Goal: Information Seeking & Learning: Learn about a topic

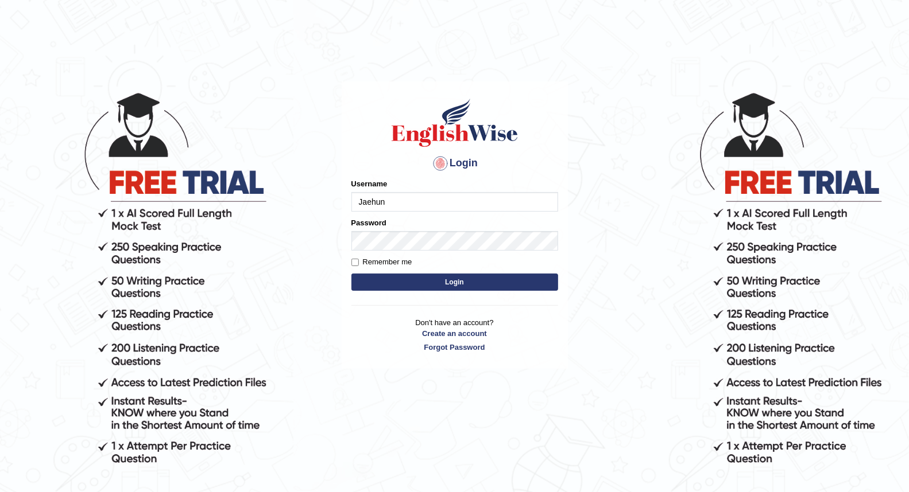
type input "Jaehun"
click at [351, 274] on button "Login" at bounding box center [454, 282] width 207 height 17
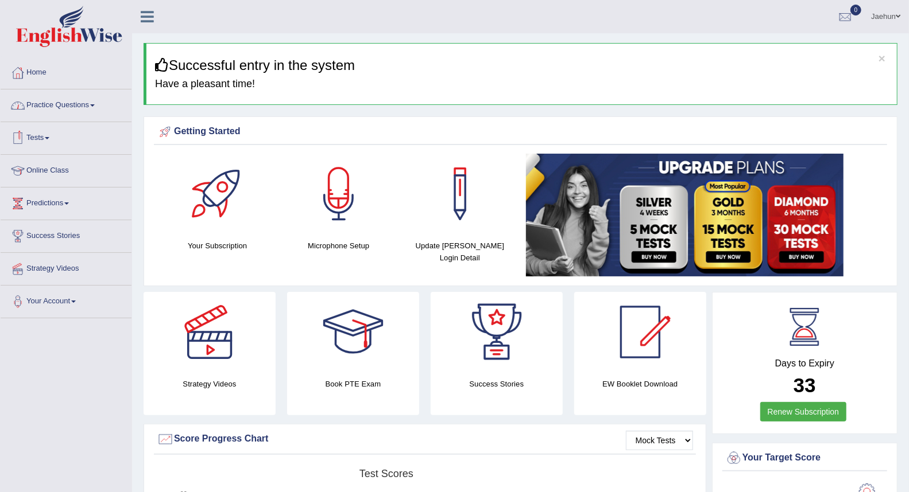
click at [91, 111] on link "Practice Questions" at bounding box center [66, 104] width 131 height 29
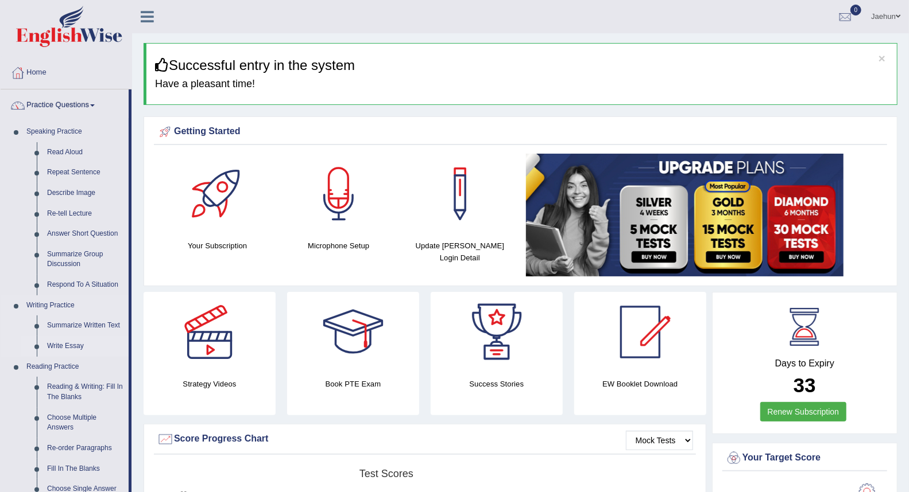
click at [78, 343] on link "Write Essay" at bounding box center [85, 346] width 87 height 21
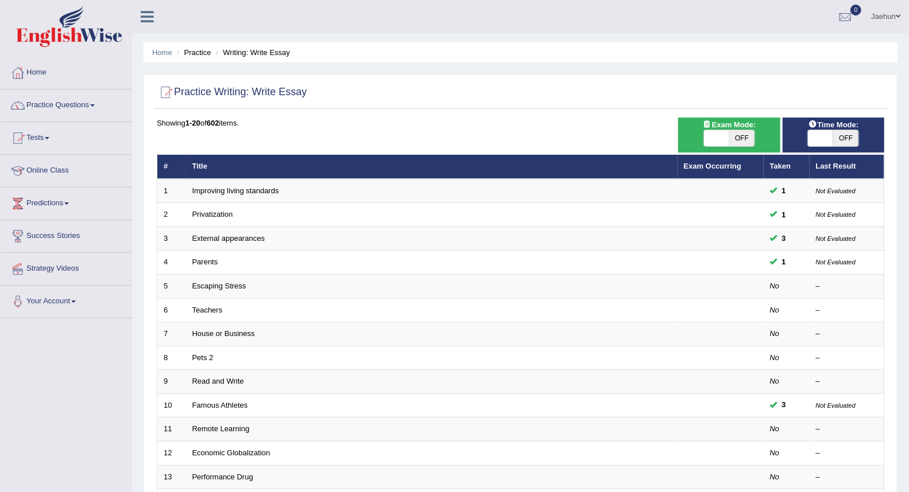
click at [841, 132] on span "OFF" at bounding box center [845, 138] width 25 height 16
checkbox input "true"
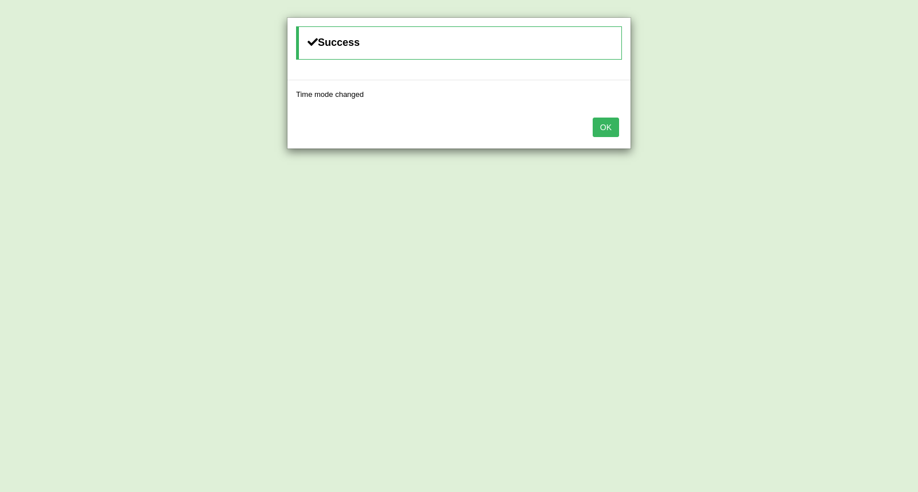
click at [608, 132] on button "OK" at bounding box center [606, 128] width 26 height 20
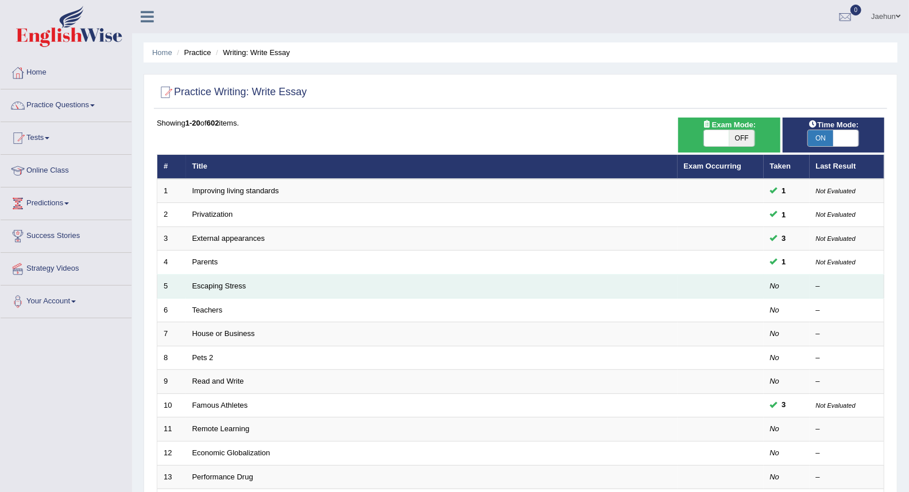
click at [231, 290] on td "Escaping Stress" at bounding box center [431, 287] width 491 height 24
click at [230, 289] on link "Escaping Stress" at bounding box center [219, 286] width 54 height 9
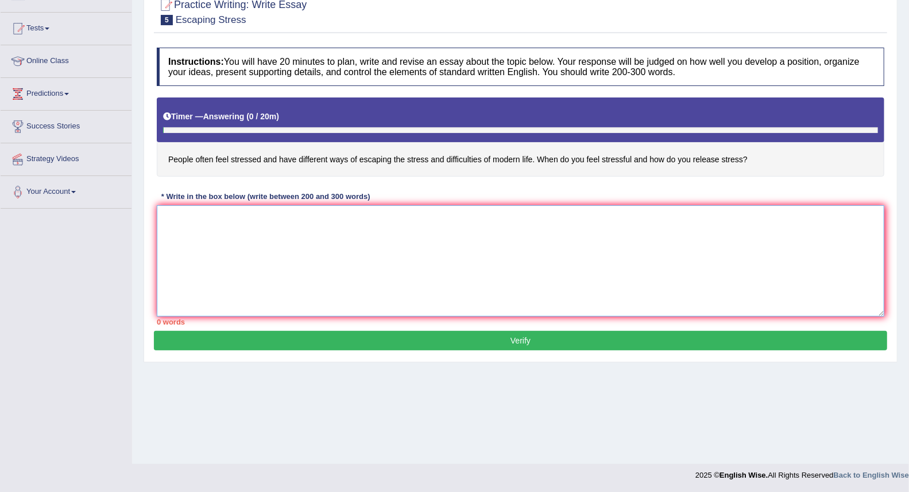
click at [329, 243] on textarea at bounding box center [520, 260] width 727 height 111
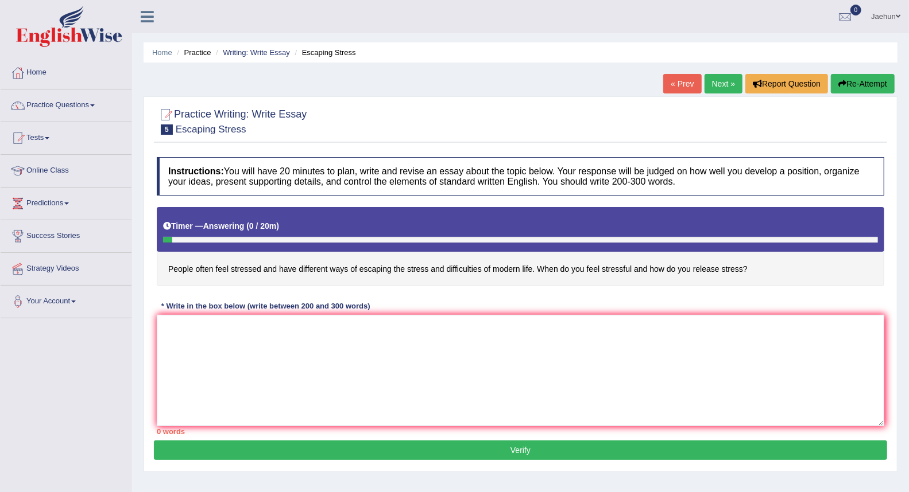
click at [867, 75] on button "Re-Attempt" at bounding box center [863, 84] width 64 height 20
click at [358, 356] on textarea at bounding box center [520, 370] width 727 height 111
type textarea "d"
click at [448, 327] on textarea "The creasing influence of _ has ignited nurmerous discussions. This is matter i…" at bounding box center [520, 370] width 727 height 111
click at [536, 327] on textarea "The creasing influence of _ has ignited nurmerous discussions. This is matter p…" at bounding box center [520, 370] width 727 height 111
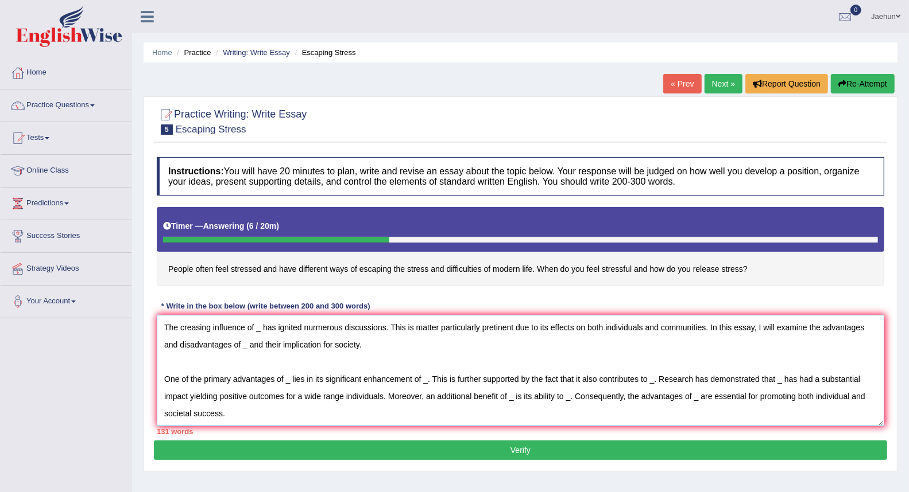
click at [259, 330] on textarea "The creasing influence of _ has ignited nurmerous discussions. This is matter p…" at bounding box center [520, 370] width 727 height 111
click at [268, 331] on textarea "The creasing influence of _ has ignited nurmerous discussions. This is matter p…" at bounding box center [520, 370] width 727 height 111
click at [259, 331] on textarea "The creasing influence of _ has ignited nurmerous discussions. This is matter p…" at bounding box center [520, 370] width 727 height 111
click at [305, 410] on textarea "The creasing influence of _ has ignited nurmerous discussions. This is matter p…" at bounding box center [520, 370] width 727 height 111
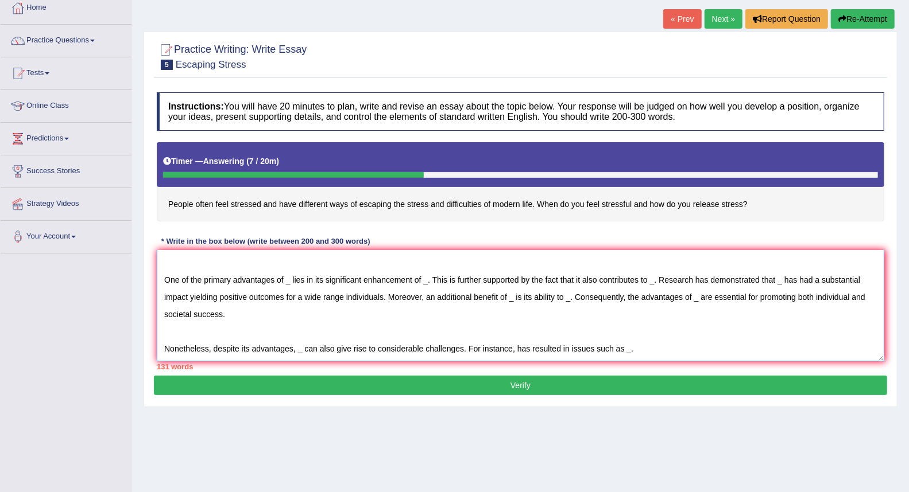
scroll to position [110, 0]
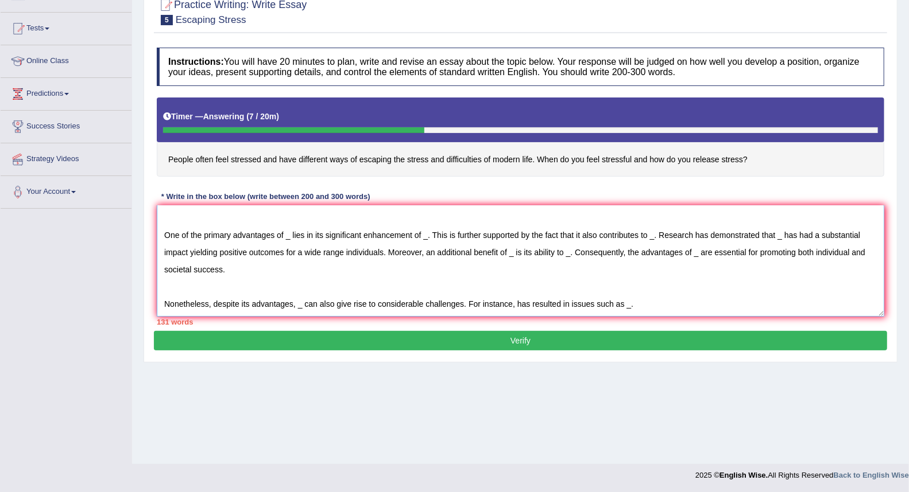
click at [653, 308] on textarea "The creasing influence of _ has ignited nurmerous discussions. This is matter p…" at bounding box center [520, 260] width 727 height 111
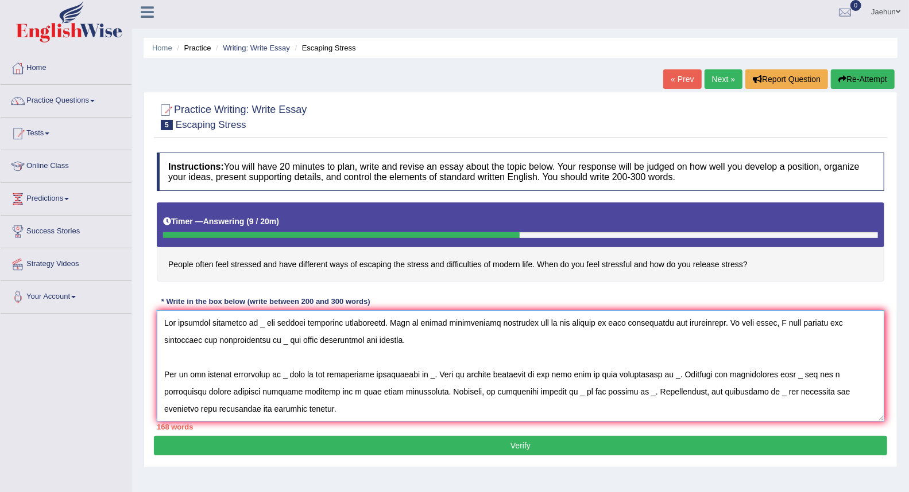
scroll to position [0, 0]
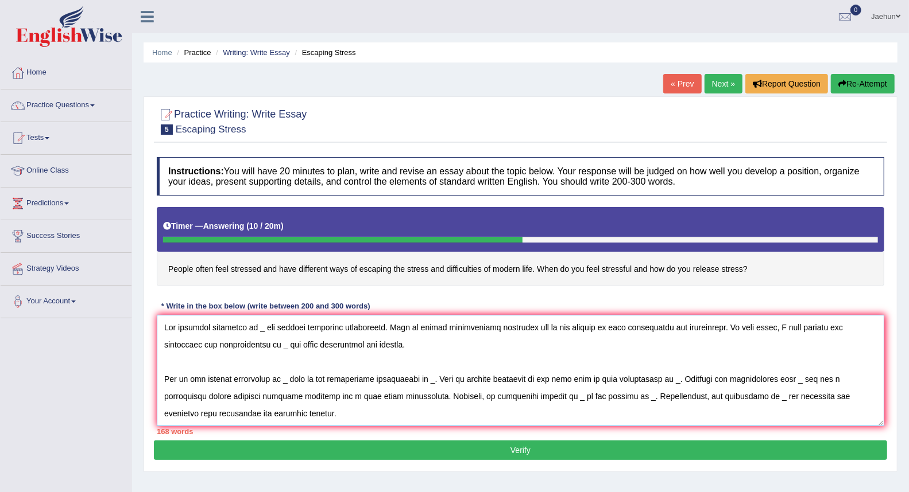
click at [180, 329] on textarea at bounding box center [520, 370] width 727 height 111
click at [267, 329] on textarea at bounding box center [520, 370] width 727 height 111
click at [266, 330] on textarea at bounding box center [520, 370] width 727 height 111
click at [290, 345] on textarea at bounding box center [520, 370] width 727 height 111
click at [289, 381] on textarea at bounding box center [520, 370] width 727 height 111
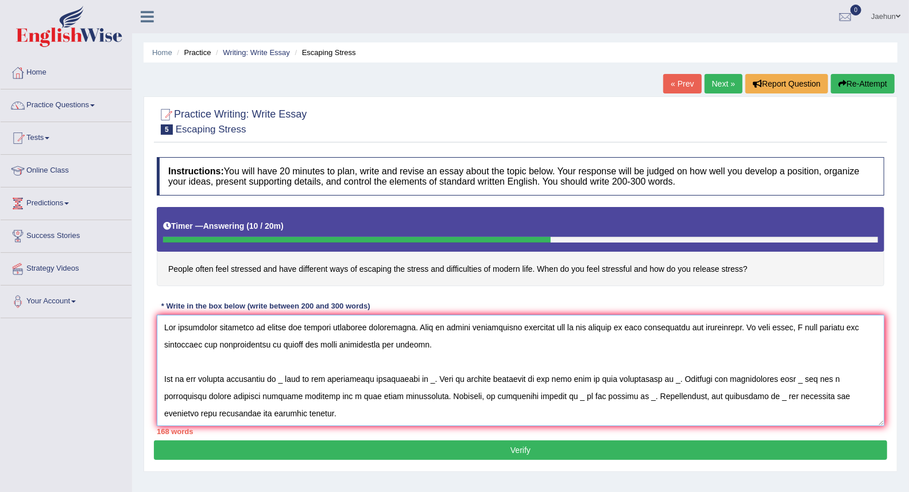
click at [307, 383] on textarea at bounding box center [520, 370] width 727 height 111
click at [289, 382] on textarea at bounding box center [520, 370] width 727 height 111
click at [437, 381] on textarea at bounding box center [520, 370] width 727 height 111
click at [470, 385] on textarea at bounding box center [520, 370] width 727 height 111
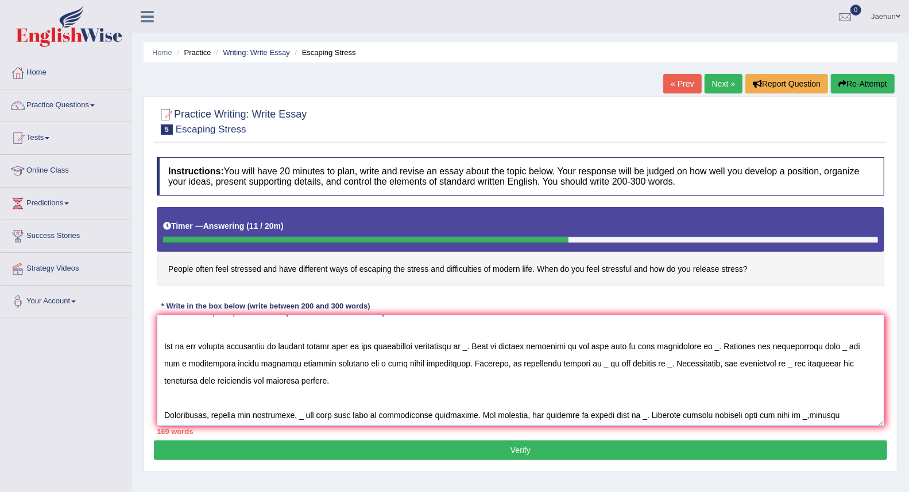
scroll to position [52, 0]
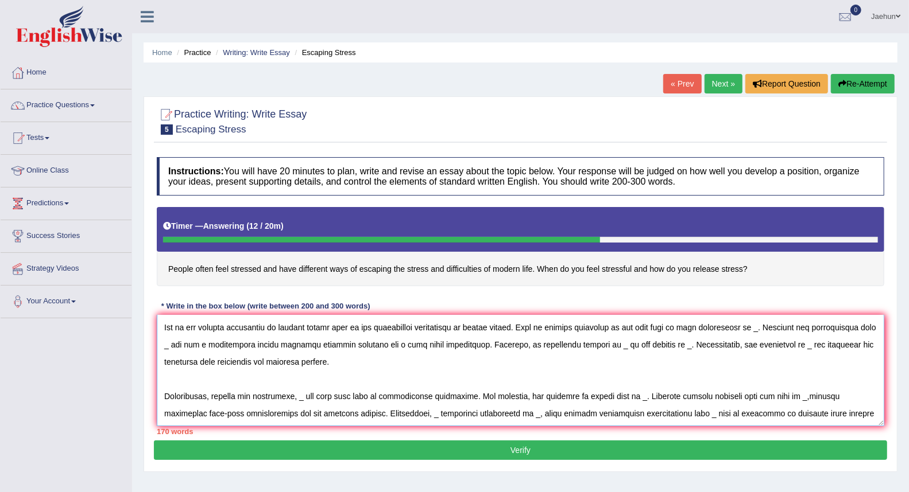
click at [738, 329] on textarea at bounding box center [520, 370] width 727 height 111
click at [234, 347] on textarea at bounding box center [520, 370] width 727 height 111
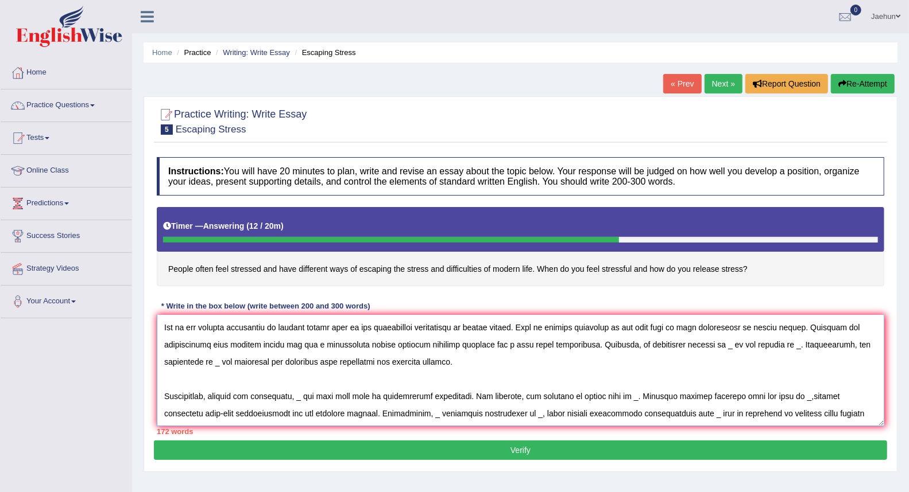
click at [708, 346] on textarea at bounding box center [520, 370] width 727 height 111
drag, startPoint x: 802, startPoint y: 348, endPoint x: 808, endPoint y: 349, distance: 5.8
click at [808, 349] on textarea at bounding box center [520, 370] width 727 height 111
click at [310, 366] on textarea at bounding box center [520, 370] width 727 height 111
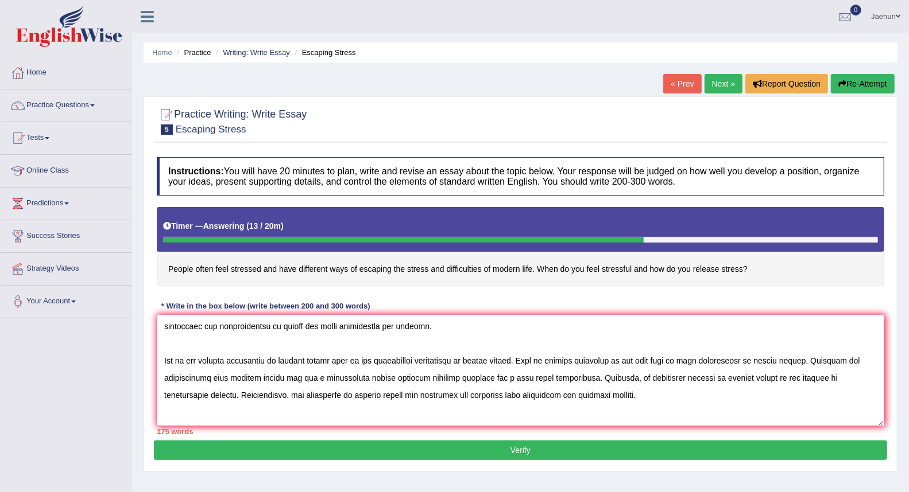
scroll to position [0, 0]
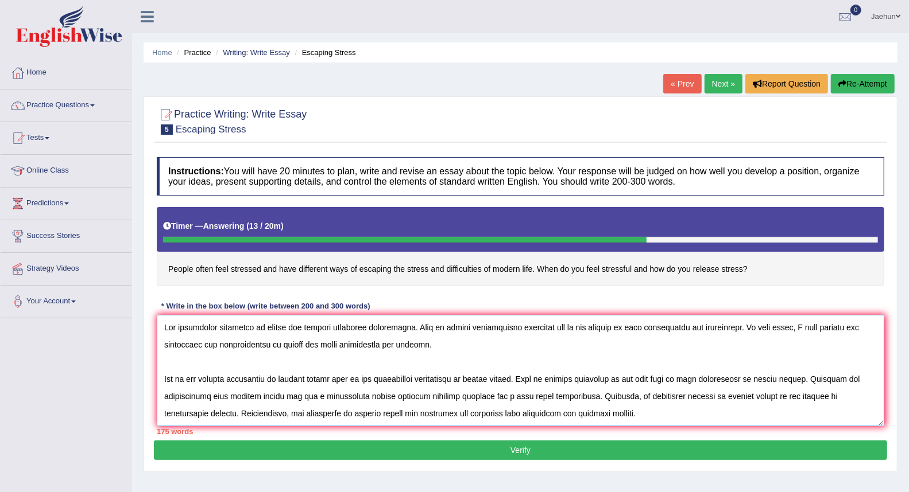
drag, startPoint x: 165, startPoint y: 346, endPoint x: 276, endPoint y: 349, distance: 110.8
click at [276, 349] on textarea at bounding box center [520, 370] width 727 height 111
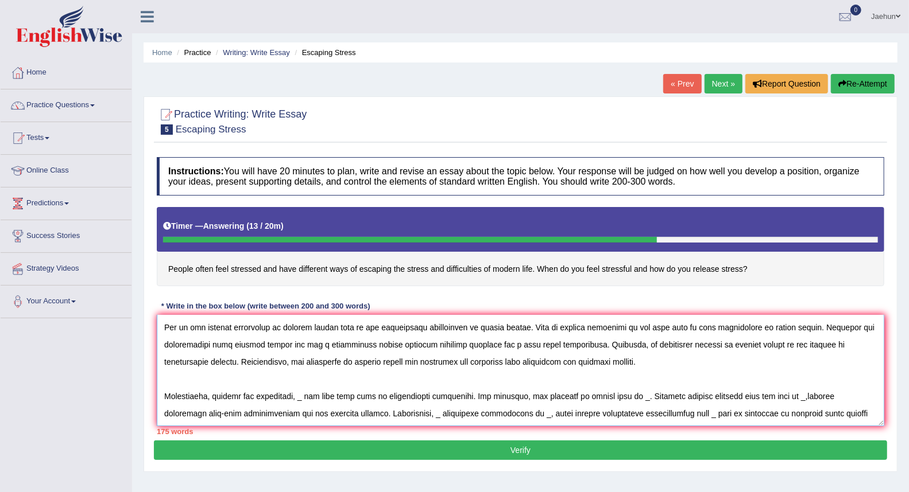
drag, startPoint x: 233, startPoint y: 328, endPoint x: 277, endPoint y: 331, distance: 44.3
click at [274, 331] on textarea at bounding box center [520, 370] width 727 height 111
click at [265, 366] on textarea at bounding box center [520, 370] width 727 height 111
click at [318, 359] on textarea at bounding box center [520, 370] width 727 height 111
click at [322, 351] on textarea at bounding box center [520, 370] width 727 height 111
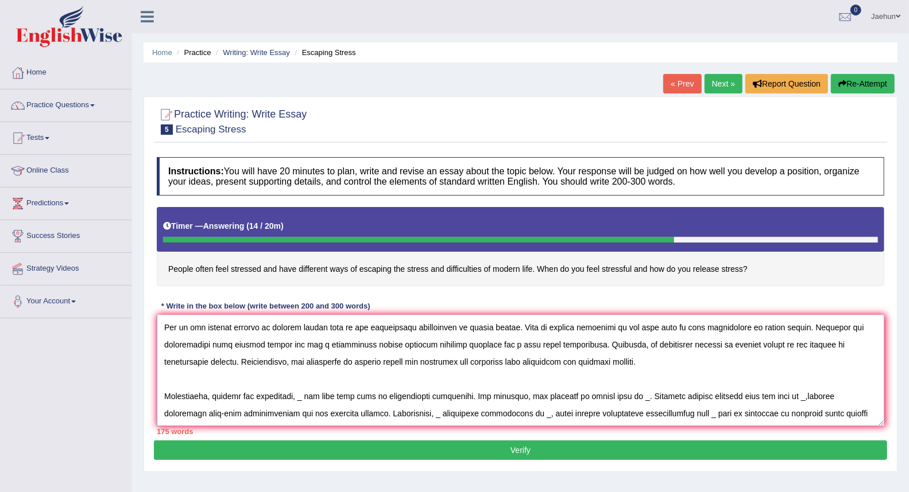
drag, startPoint x: 414, startPoint y: 345, endPoint x: 442, endPoint y: 343, distance: 27.6
click at [442, 343] on textarea at bounding box center [520, 370] width 727 height 111
drag, startPoint x: 254, startPoint y: 360, endPoint x: 294, endPoint y: 360, distance: 40.8
click at [294, 360] on textarea at bounding box center [520, 370] width 727 height 111
click at [360, 364] on textarea at bounding box center [520, 370] width 727 height 111
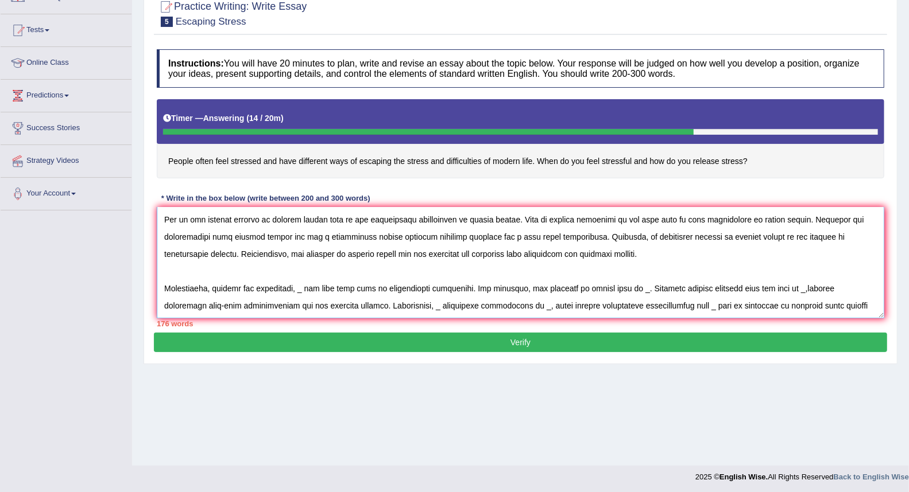
scroll to position [110, 0]
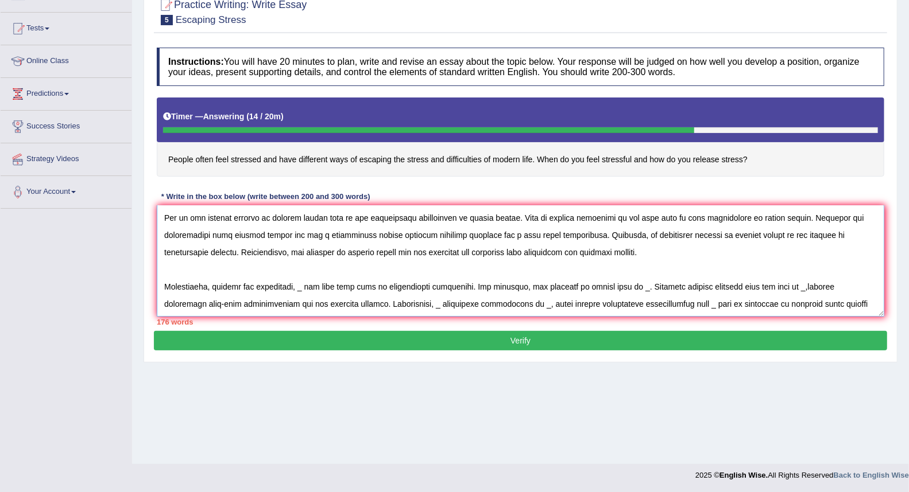
click at [456, 293] on textarea at bounding box center [520, 260] width 727 height 111
click at [302, 288] on textarea at bounding box center [520, 260] width 727 height 111
drag, startPoint x: 253, startPoint y: 288, endPoint x: 292, endPoint y: 290, distance: 38.5
click at [292, 290] on textarea at bounding box center [520, 260] width 727 height 111
click at [288, 291] on textarea at bounding box center [520, 260] width 727 height 111
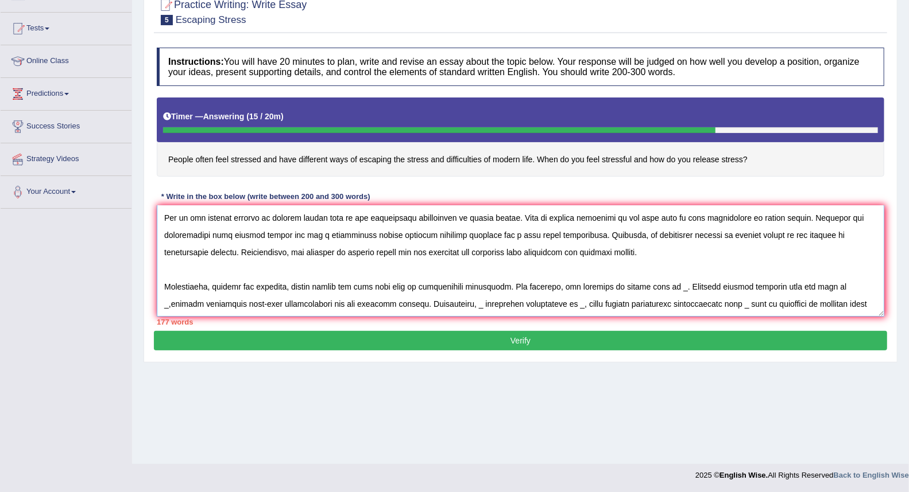
click at [662, 289] on textarea at bounding box center [520, 260] width 727 height 111
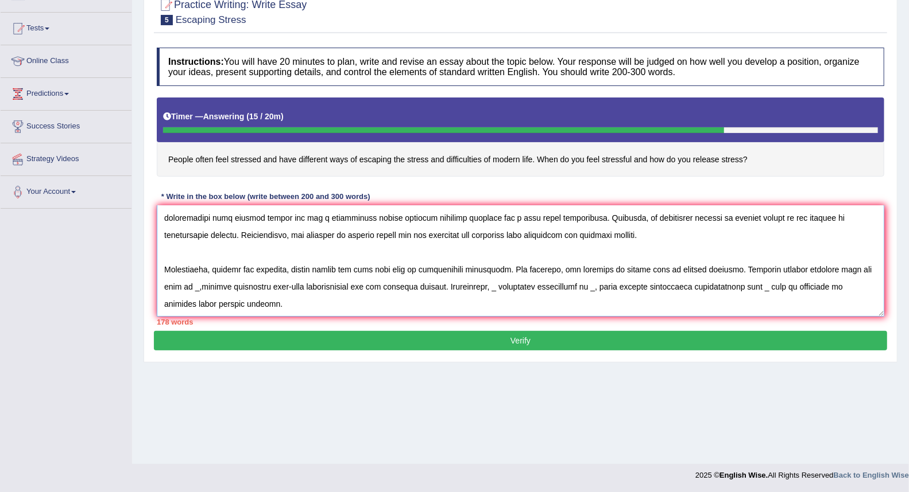
drag, startPoint x: 174, startPoint y: 306, endPoint x: 176, endPoint y: 291, distance: 15.1
click at [176, 291] on textarea at bounding box center [520, 260] width 727 height 111
drag, startPoint x: 502, startPoint y: 293, endPoint x: 508, endPoint y: 293, distance: 5.8
click at [508, 293] on textarea at bounding box center [520, 260] width 727 height 111
click at [644, 290] on textarea at bounding box center [520, 260] width 727 height 111
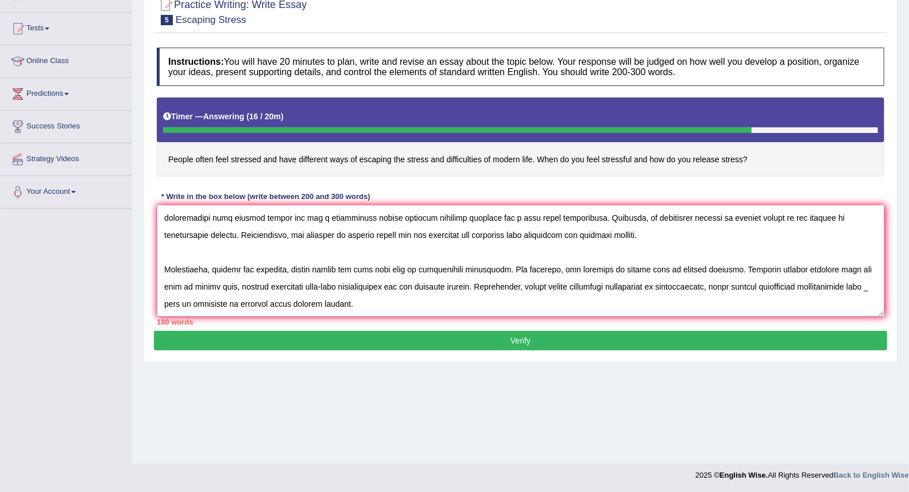
click at [860, 290] on textarea at bounding box center [520, 260] width 727 height 111
click at [408, 306] on textarea at bounding box center [520, 260] width 727 height 111
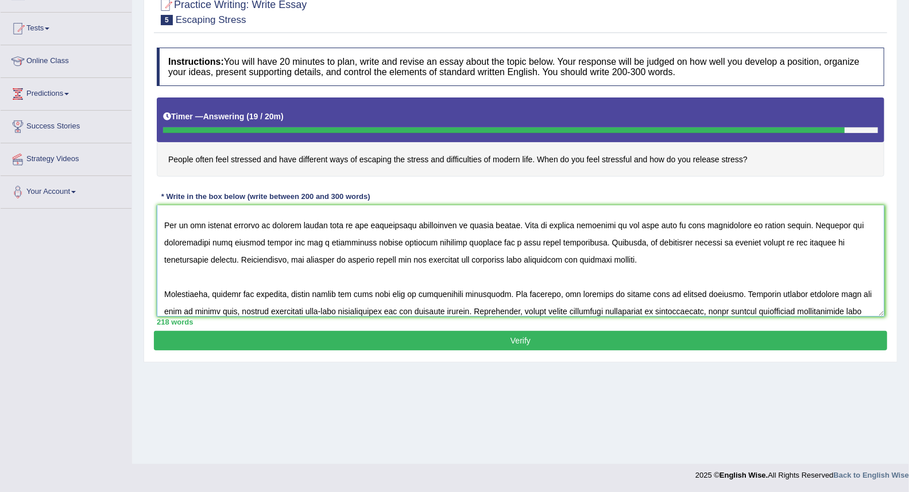
scroll to position [121, 0]
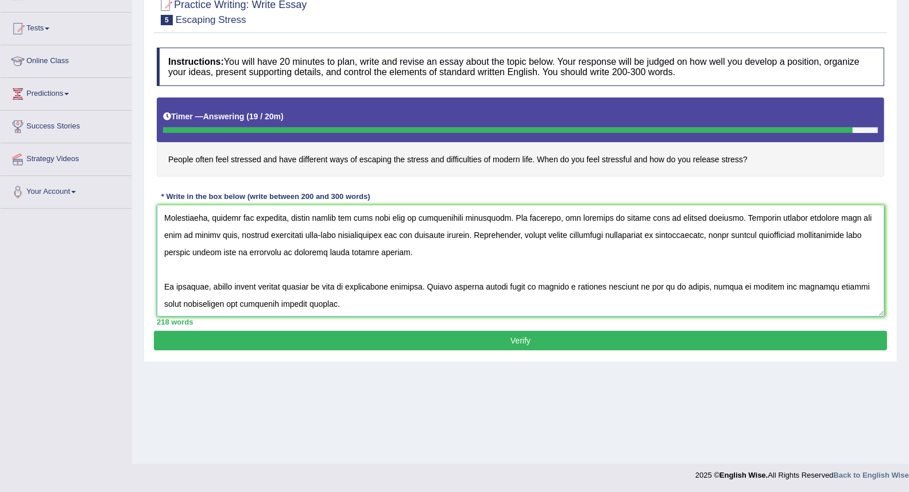
type textarea "The increasing influence of stress has ignited nurmerous discussions. This is m…"
click at [523, 335] on button "Verify" at bounding box center [520, 341] width 733 height 20
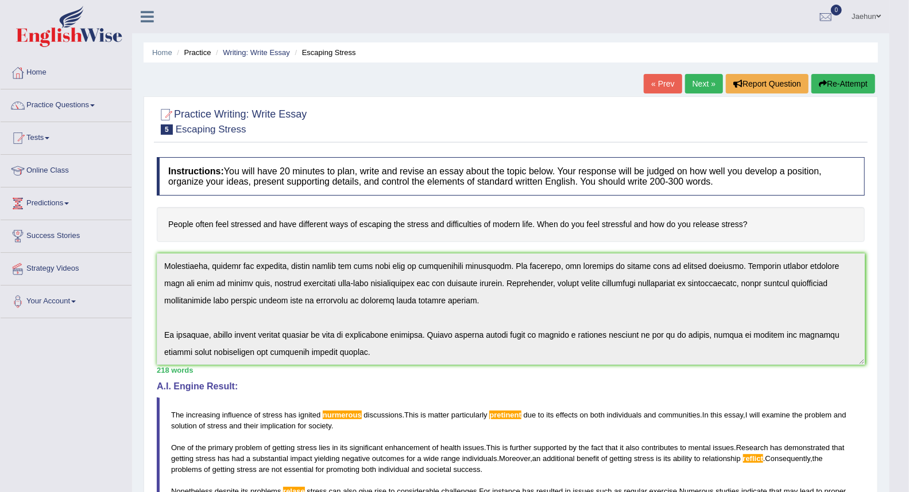
click at [542, 393] on div "Instructions: You will have 20 minutes to plan, write and revise an essay about…" at bounding box center [510, 413] width 713 height 523
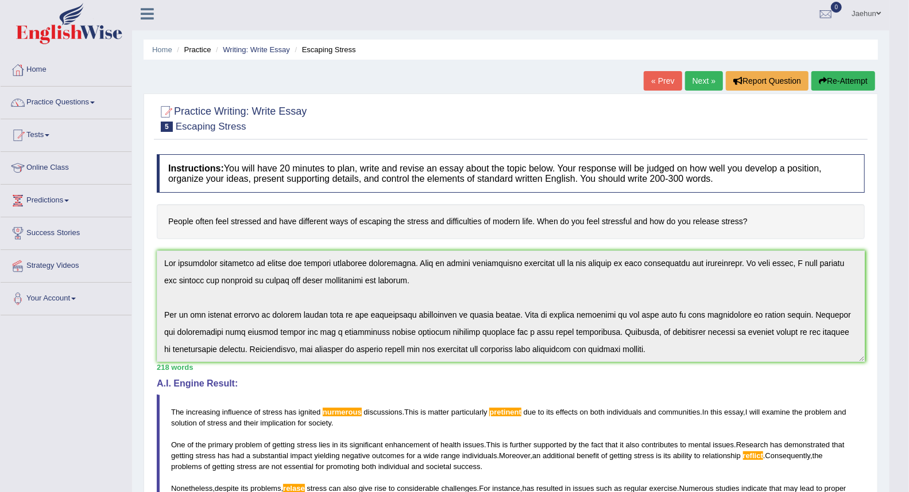
scroll to position [0, 0]
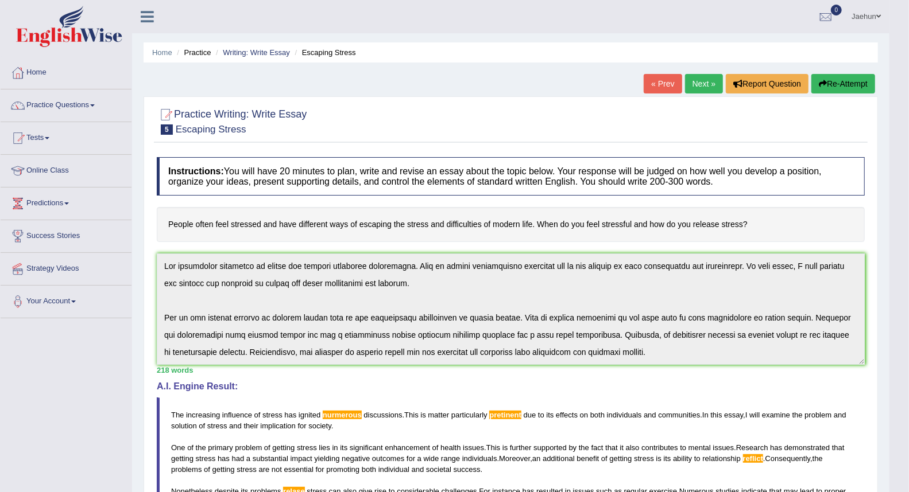
click at [841, 82] on button "Re-Attempt" at bounding box center [843, 84] width 64 height 20
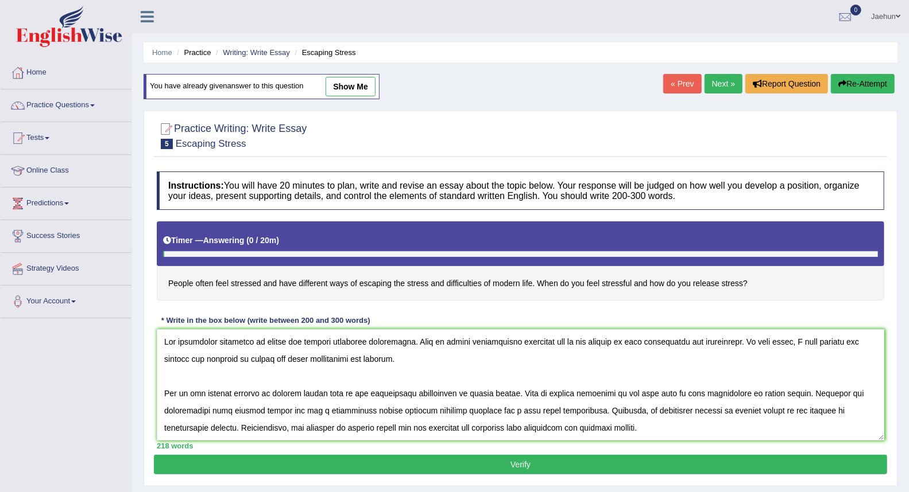
scroll to position [113, 0]
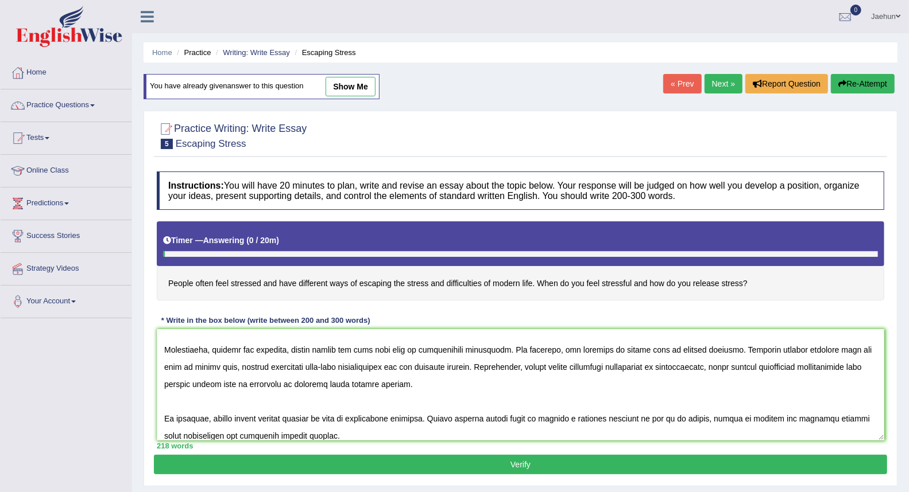
click at [296, 356] on textarea at bounding box center [520, 384] width 727 height 111
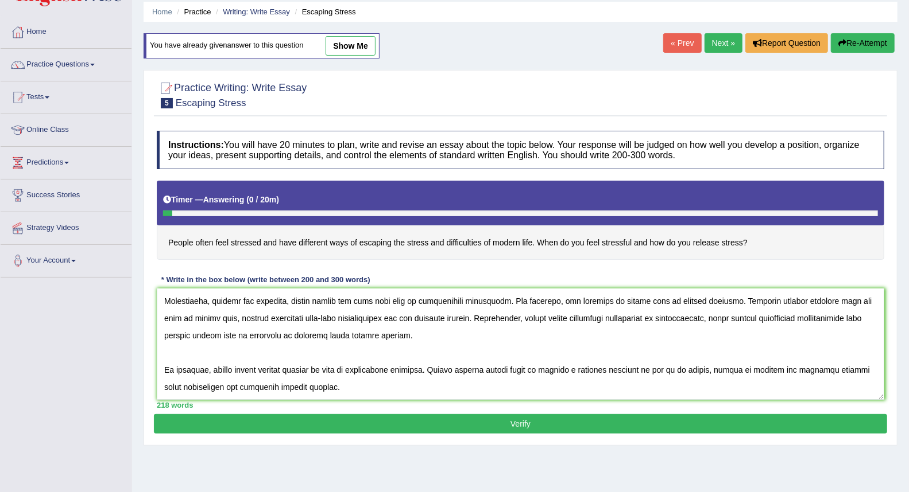
scroll to position [64, 0]
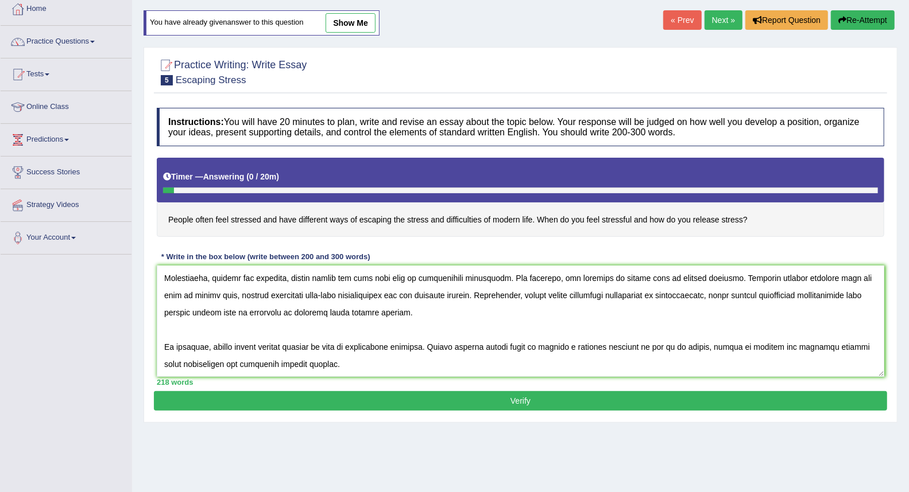
click at [667, 348] on textarea at bounding box center [520, 321] width 727 height 111
click at [192, 368] on textarea at bounding box center [520, 321] width 727 height 111
click at [242, 366] on textarea at bounding box center [520, 321] width 727 height 111
click at [762, 352] on textarea at bounding box center [520, 321] width 727 height 111
click at [758, 350] on textarea at bounding box center [520, 321] width 727 height 111
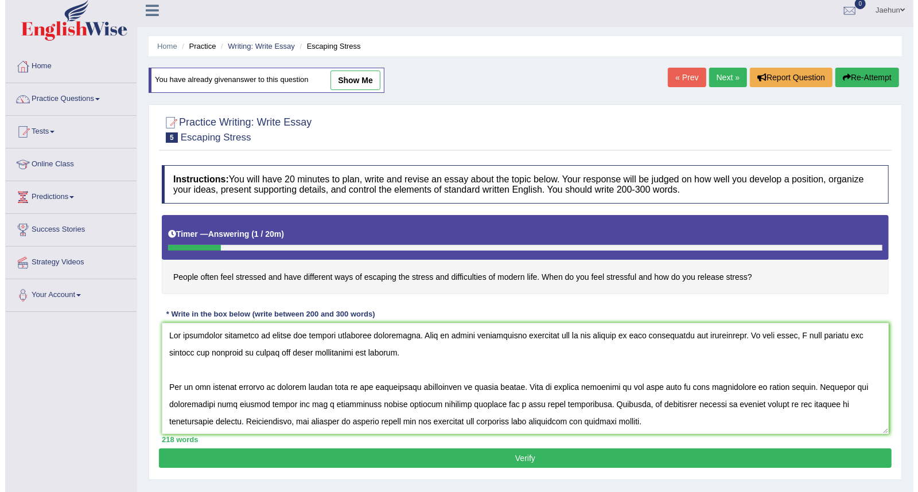
scroll to position [0, 0]
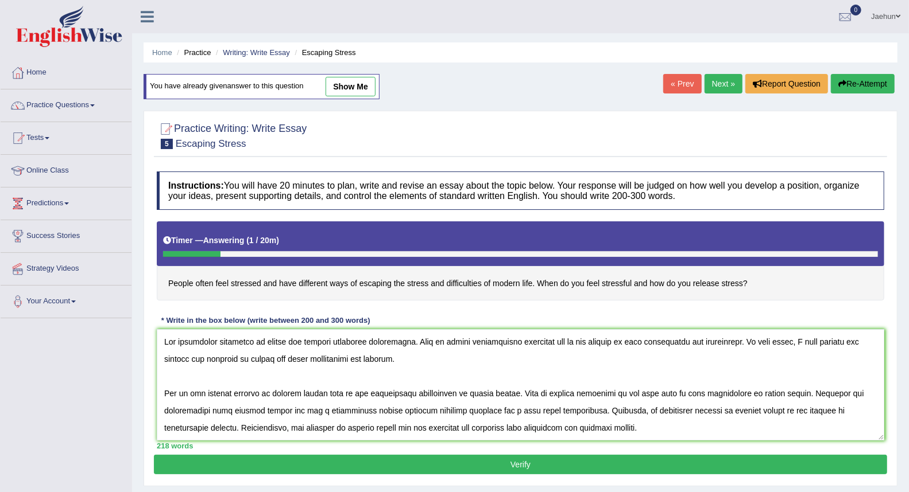
click at [343, 360] on textarea at bounding box center [520, 384] width 727 height 111
click at [339, 344] on textarea at bounding box center [520, 384] width 727 height 111
click at [513, 343] on textarea at bounding box center [520, 384] width 727 height 111
click at [538, 347] on textarea at bounding box center [520, 384] width 727 height 111
type textarea "The increasing influence of stress has ignited numerous discussions. This is ma…"
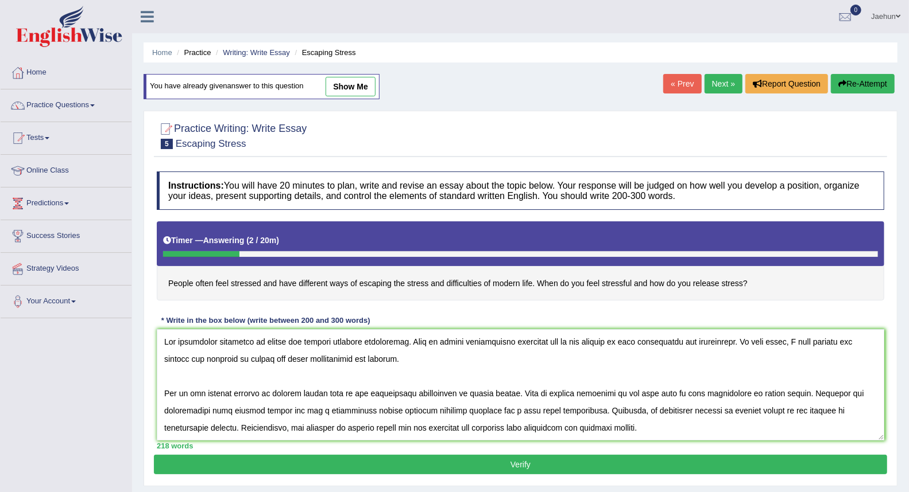
click at [521, 456] on button "Verify" at bounding box center [520, 465] width 733 height 20
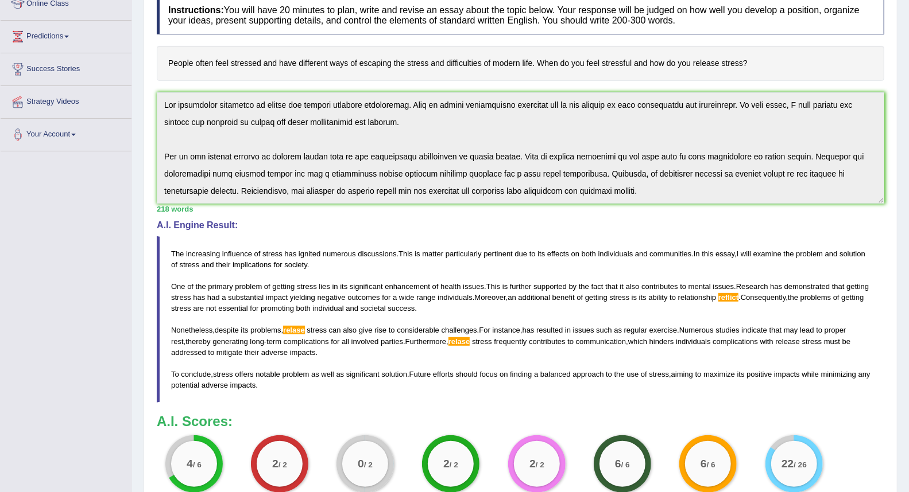
scroll to position [121, 0]
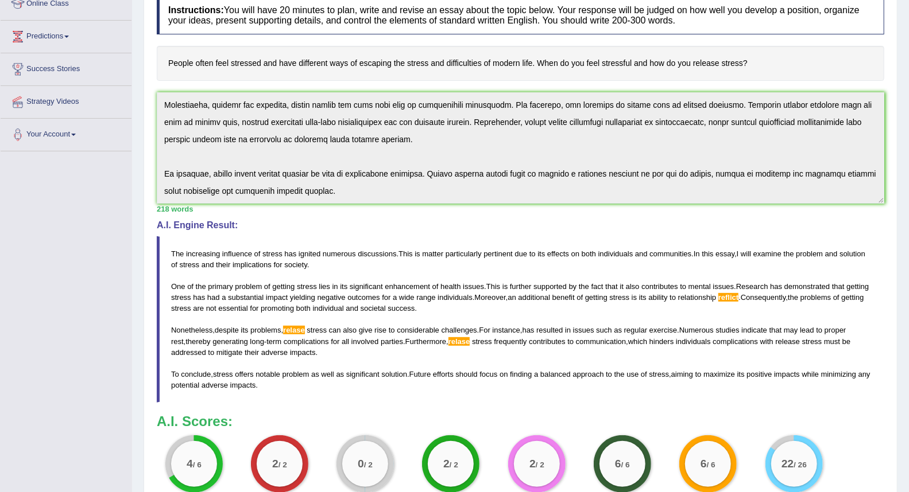
click at [583, 230] on div "Instructions: You will have 20 minutes to plan, write and revise an essay about…" at bounding box center [520, 251] width 733 height 523
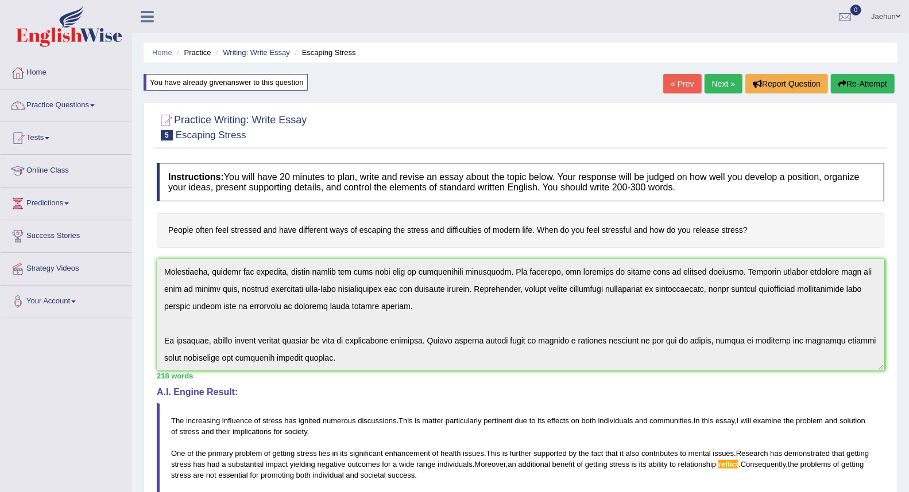
click at [862, 84] on button "Re-Attempt" at bounding box center [863, 84] width 64 height 20
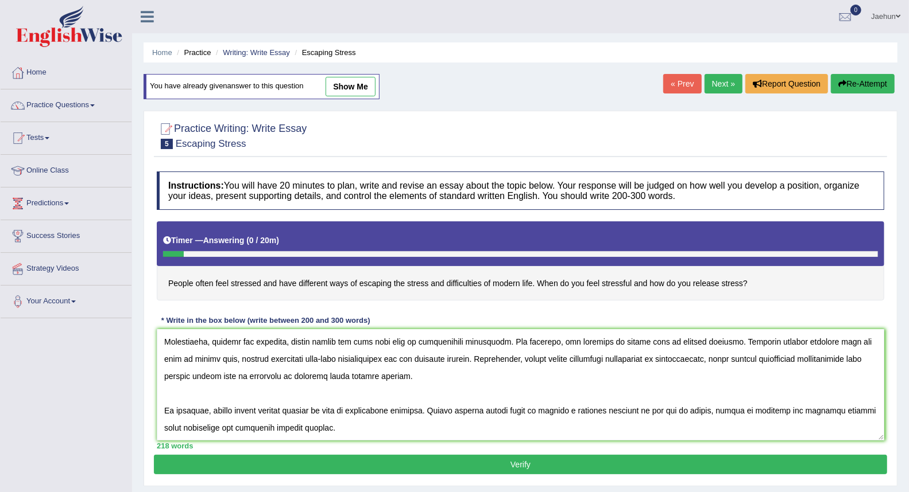
scroll to position [64, 0]
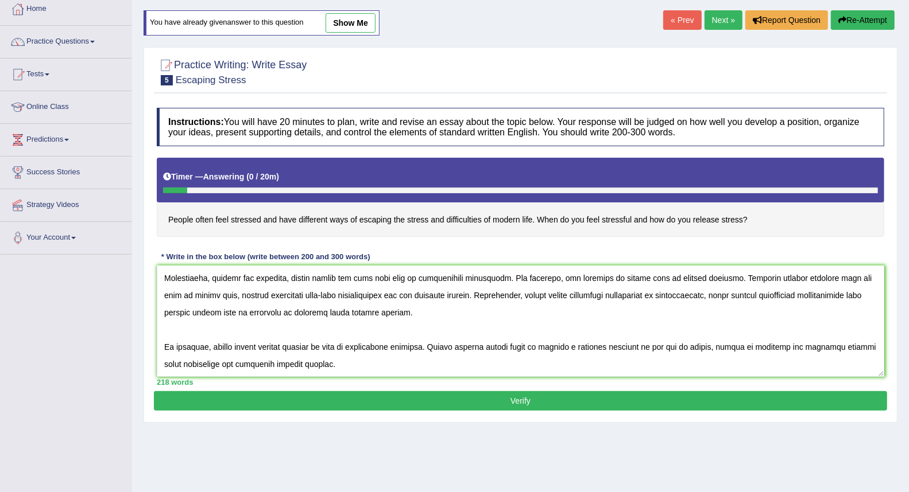
type textarea "The increasing influence of stress has ignited numerous discussions. This is ma…"
click at [394, 393] on button "Verify" at bounding box center [520, 401] width 733 height 20
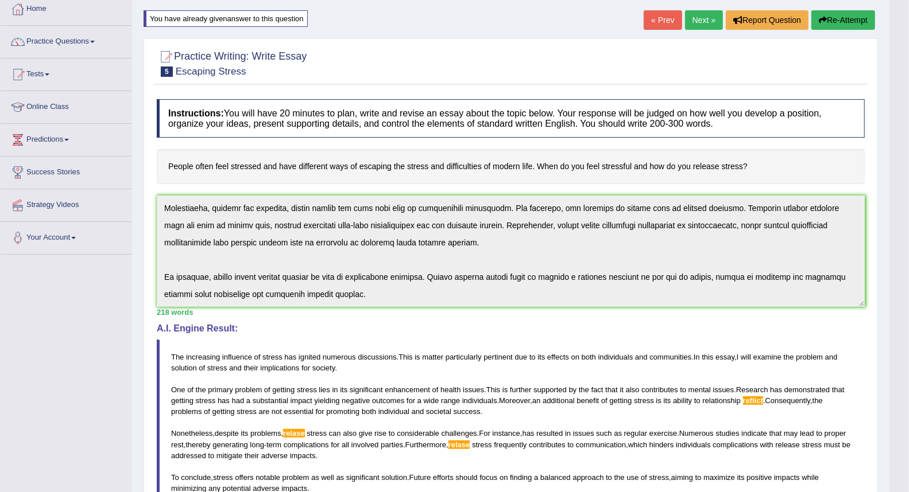
click at [844, 21] on button "Re-Attempt" at bounding box center [843, 20] width 64 height 20
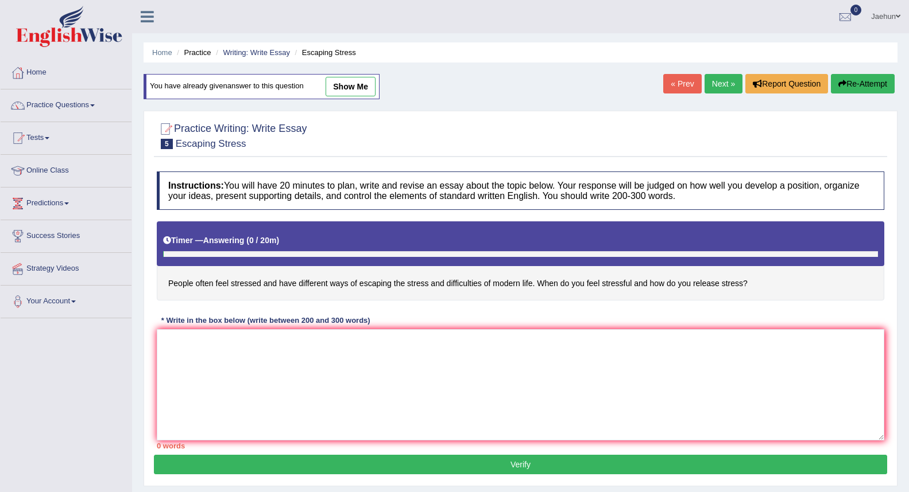
click at [397, 329] on textarea at bounding box center [520, 384] width 727 height 111
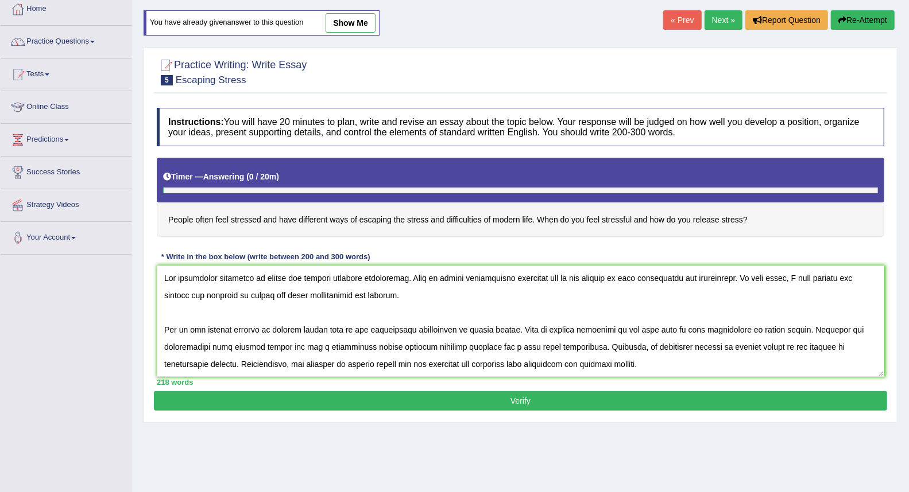
scroll to position [113, 0]
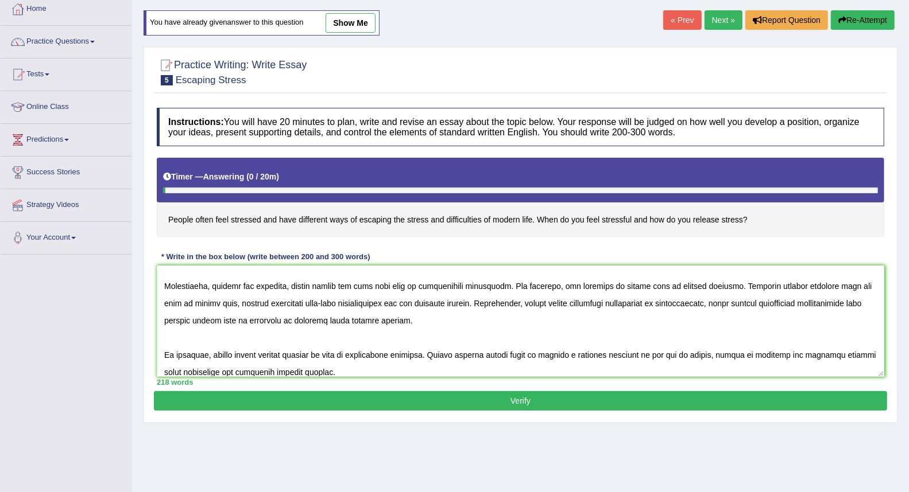
click at [307, 289] on textarea at bounding box center [520, 321] width 727 height 111
click at [299, 288] on textarea at bounding box center [520, 321] width 727 height 111
click at [257, 320] on textarea at bounding box center [520, 321] width 727 height 111
click at [243, 311] on textarea at bounding box center [520, 321] width 727 height 111
click at [331, 300] on textarea at bounding box center [520, 321] width 727 height 111
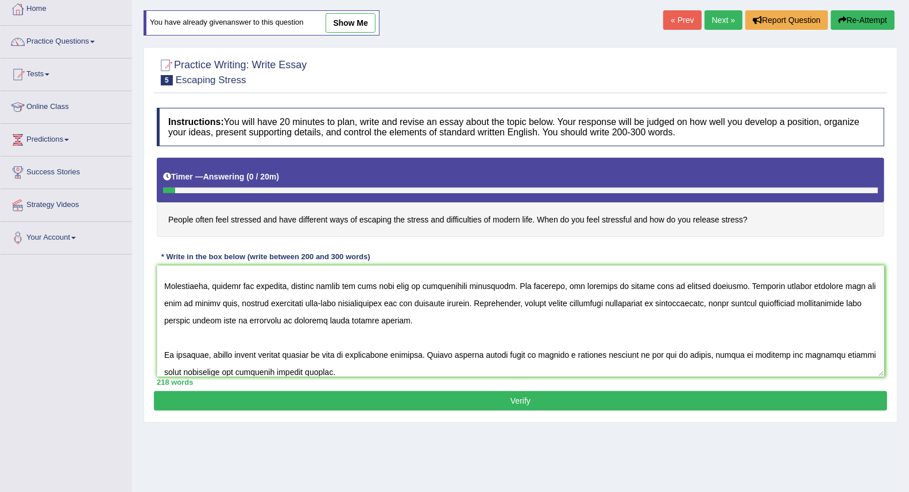
click at [410, 306] on textarea at bounding box center [520, 321] width 727 height 111
click at [529, 306] on textarea at bounding box center [520, 321] width 727 height 111
click at [529, 307] on textarea at bounding box center [520, 321] width 727 height 111
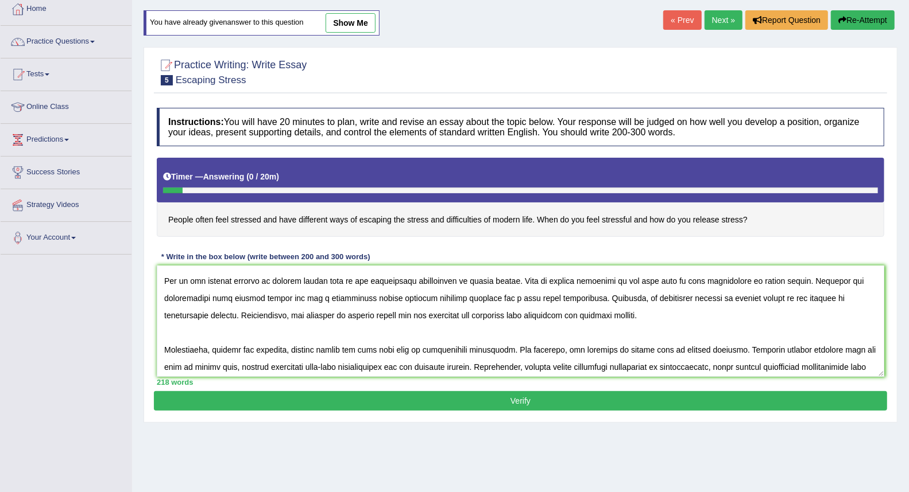
click at [181, 320] on textarea at bounding box center [520, 321] width 727 height 111
click at [165, 318] on textarea at bounding box center [520, 321] width 727 height 111
drag, startPoint x: 195, startPoint y: 316, endPoint x: 258, endPoint y: 284, distance: 70.6
click at [196, 316] on textarea at bounding box center [520, 321] width 727 height 111
type textarea "The increasing influence of stress has ignited numerous discussions. This is ma…"
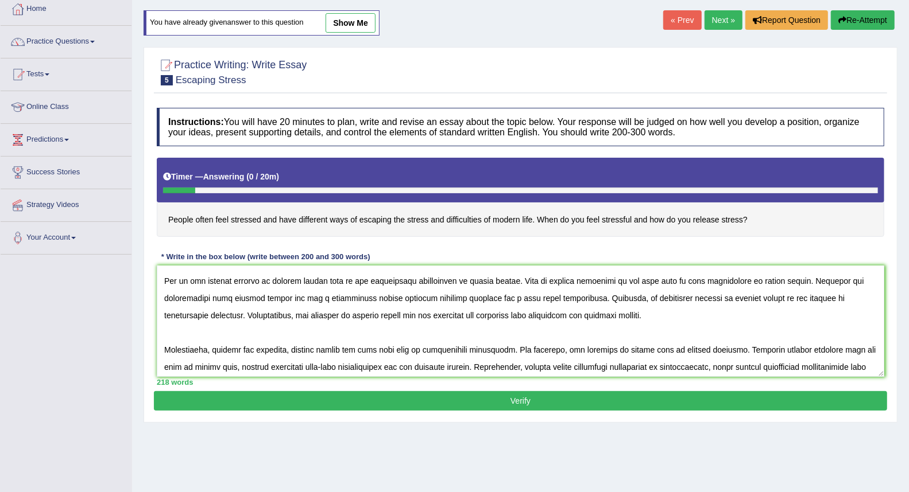
click at [480, 402] on button "Verify" at bounding box center [520, 401] width 733 height 20
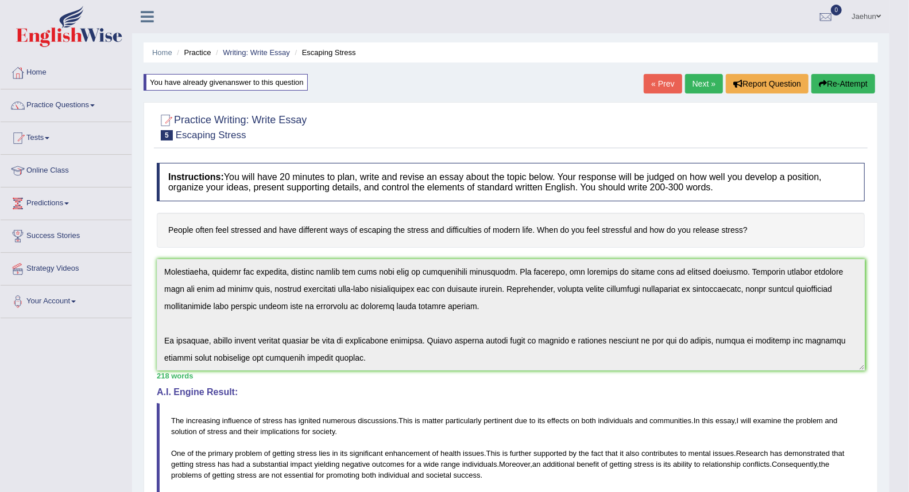
scroll to position [119, 0]
click at [444, 430] on div "Instructions: You will have 20 minutes to plan, write and revise an essay about…" at bounding box center [510, 418] width 713 height 523
drag, startPoint x: 432, startPoint y: 450, endPoint x: 358, endPoint y: 484, distance: 80.9
click at [366, 483] on blockquote "The increasing influence of stress has ignited numerous discussions . This is m…" at bounding box center [511, 487] width 708 height 166
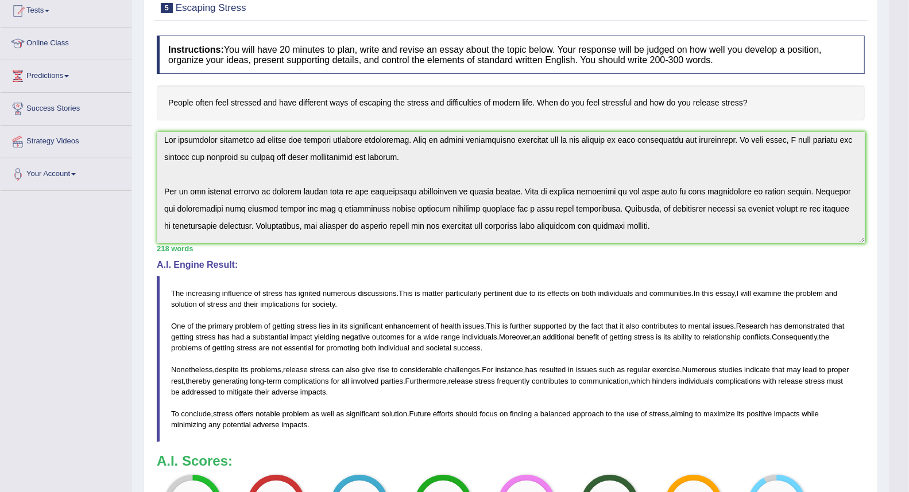
scroll to position [0, 0]
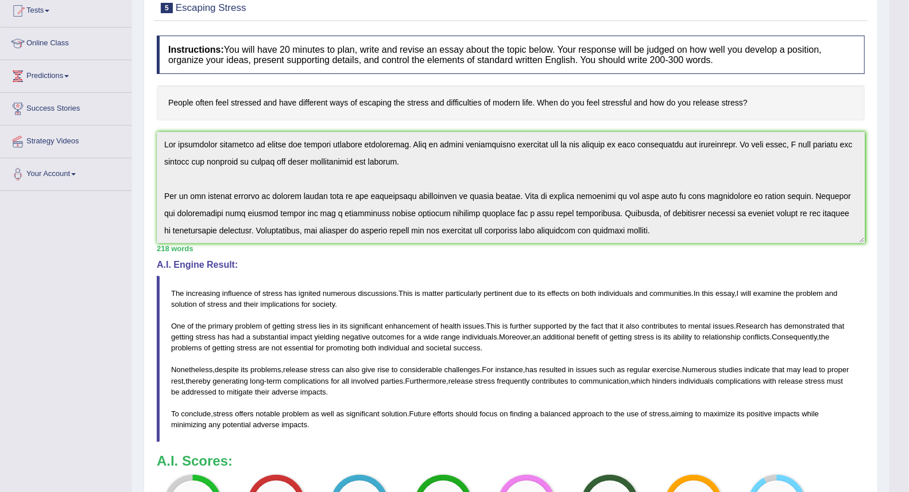
drag, startPoint x: 170, startPoint y: 289, endPoint x: 244, endPoint y: 250, distance: 83.5
click at [323, 349] on blockquote "The increasing influence of stress has ignited numerous discussions . This is m…" at bounding box center [511, 359] width 708 height 166
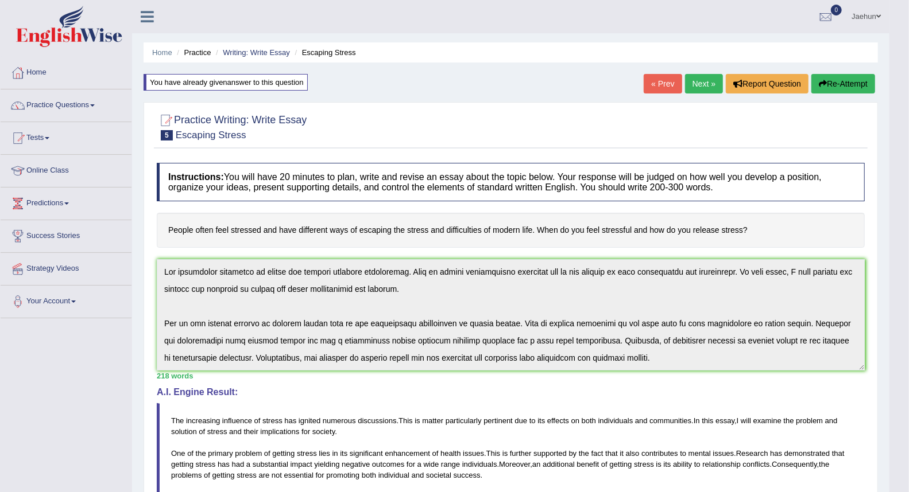
scroll to position [121, 0]
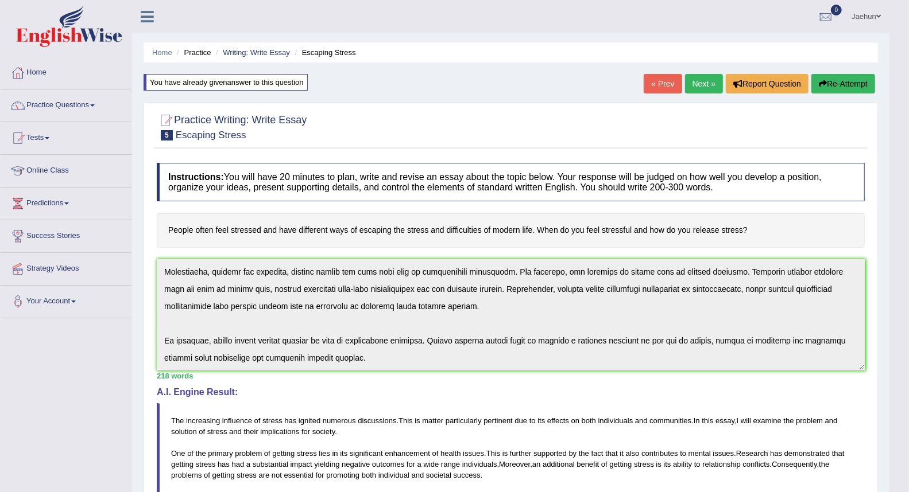
click at [538, 393] on div "Instructions: You will have 20 minutes to plan, write and revise an essay about…" at bounding box center [510, 418] width 713 height 523
click at [838, 84] on button "Re-Attempt" at bounding box center [843, 84] width 64 height 20
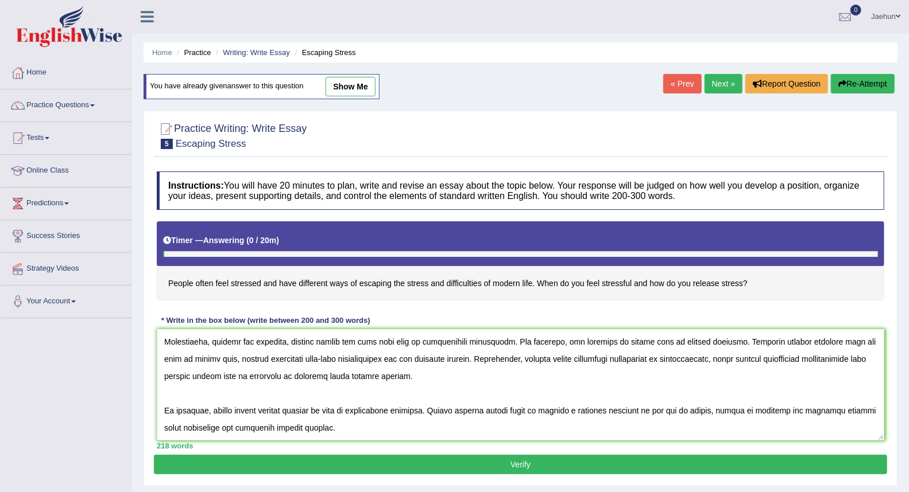
scroll to position [110, 0]
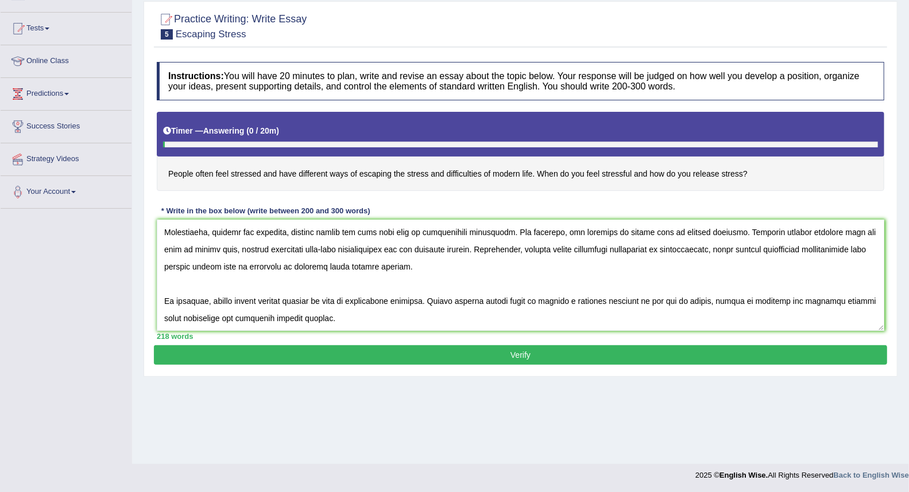
click at [521, 251] on textarea at bounding box center [520, 275] width 727 height 111
click at [729, 251] on textarea at bounding box center [520, 275] width 727 height 111
click at [838, 254] on textarea at bounding box center [520, 275] width 727 height 111
click at [810, 251] on textarea at bounding box center [520, 275] width 727 height 111
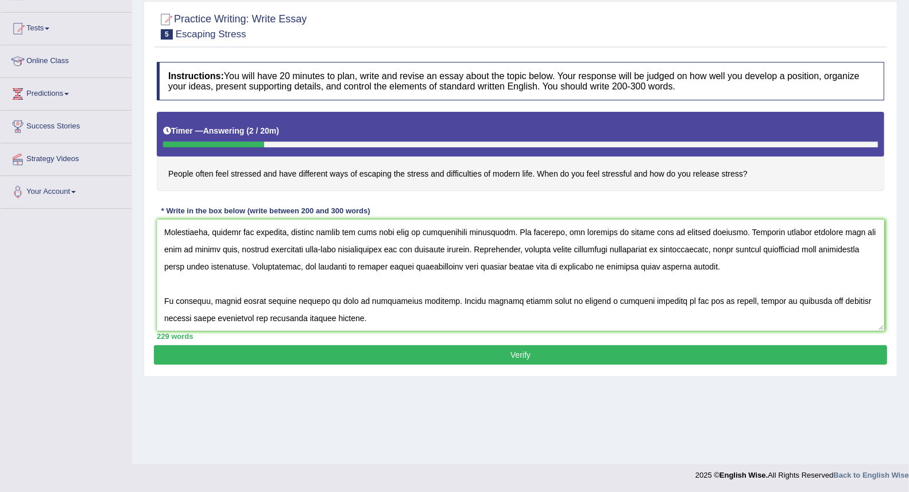
drag, startPoint x: 334, startPoint y: 266, endPoint x: 757, endPoint y: 270, distance: 422.5
click at [757, 270] on textarea at bounding box center [520, 275] width 727 height 111
drag, startPoint x: 567, startPoint y: 267, endPoint x: 704, endPoint y: 273, distance: 137.9
click at [704, 273] on textarea at bounding box center [520, 275] width 727 height 111
type textarea "The increasing influence of stress has ignited numerous discussions. This is ma…"
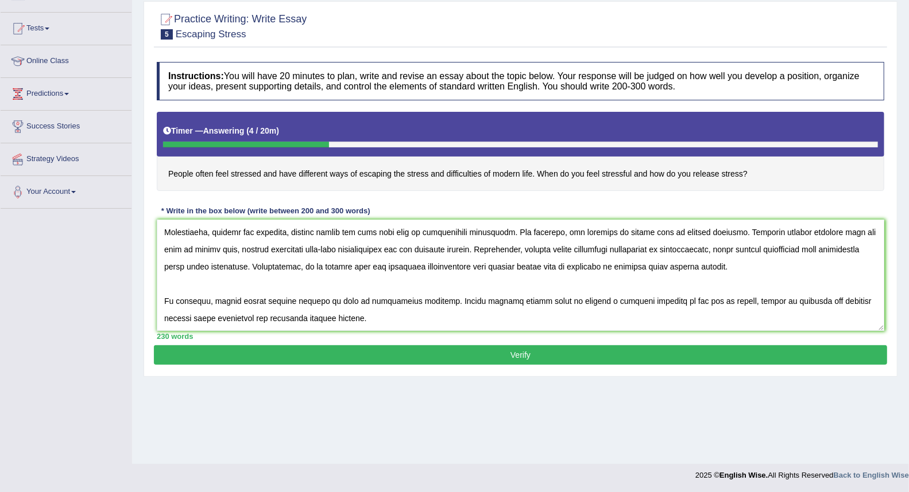
click at [568, 354] on button "Verify" at bounding box center [520, 356] width 733 height 20
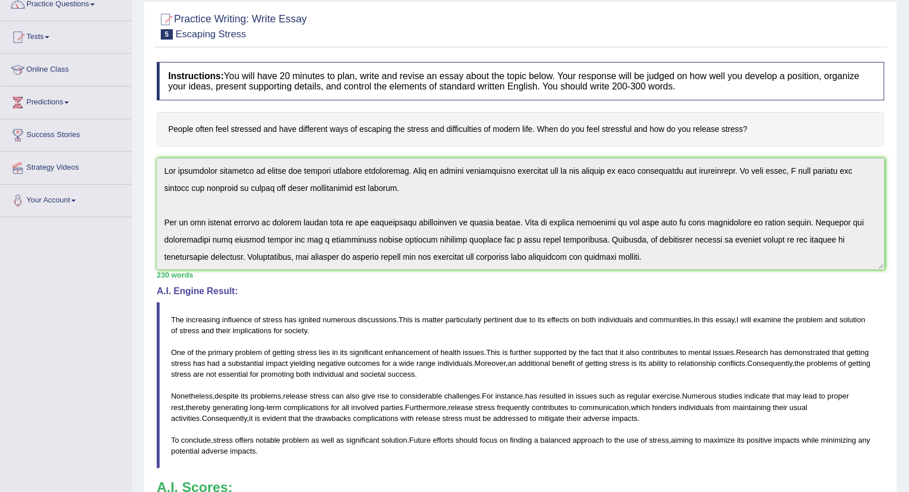
scroll to position [0, 0]
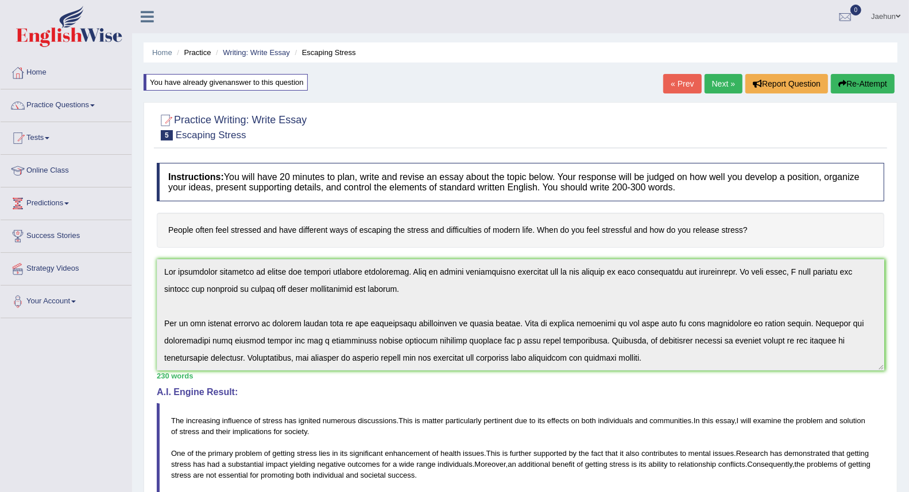
click at [868, 87] on button "Re-Attempt" at bounding box center [863, 84] width 64 height 20
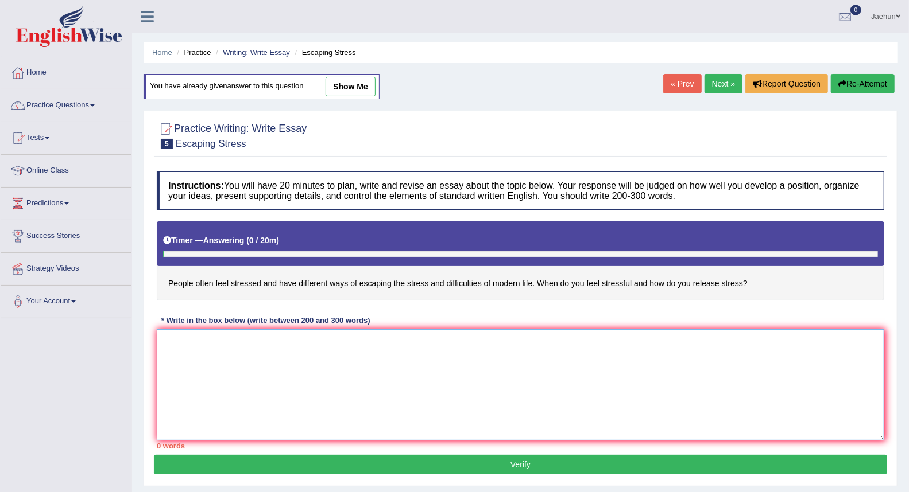
click at [363, 355] on textarea at bounding box center [520, 384] width 727 height 111
paste textarea "The increasing influence of stress has ignited numerous discussions. This is ma…"
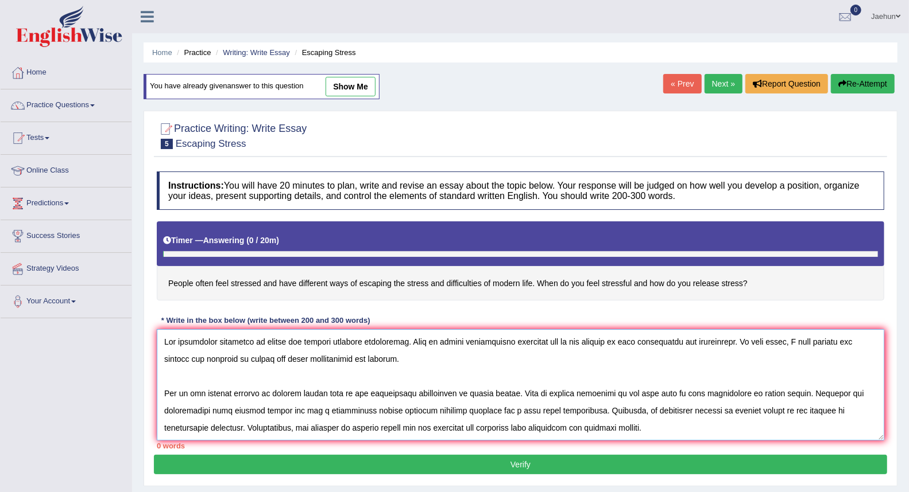
scroll to position [113, 0]
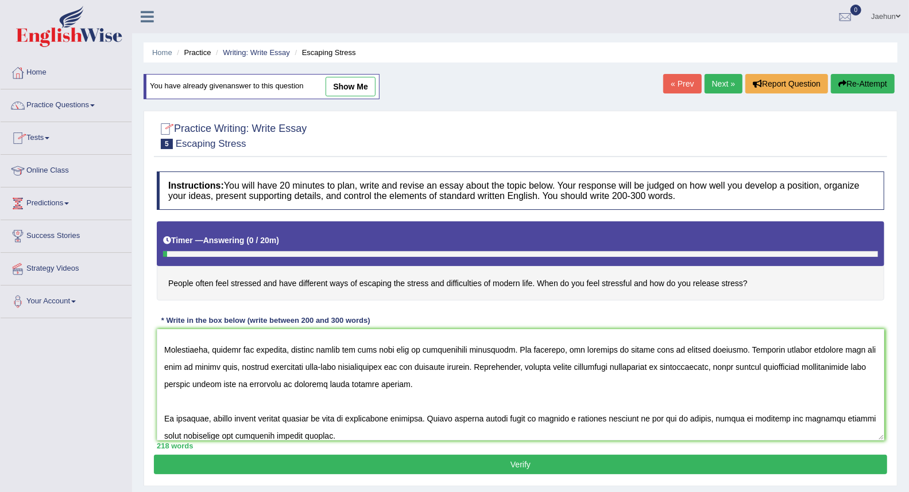
click at [354, 81] on link "show me" at bounding box center [350, 87] width 50 height 20
type textarea "The increasing influence of stress has ignited numerous discussions. This is ma…"
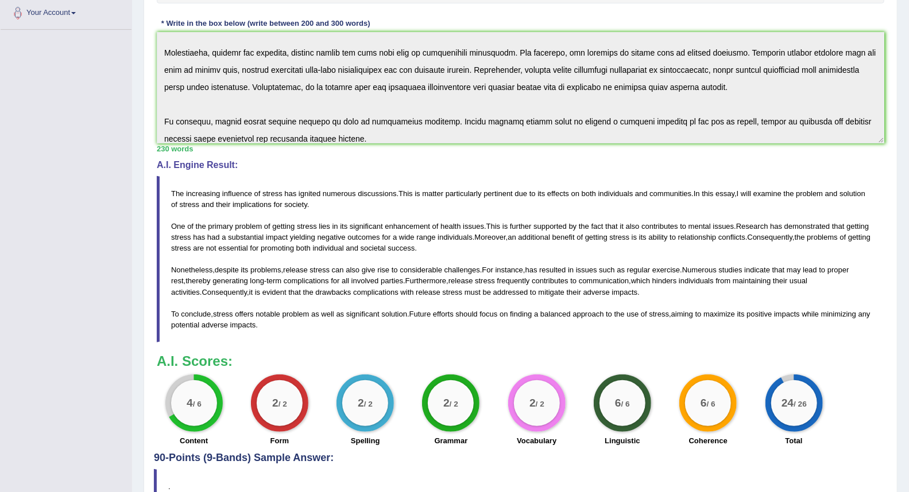
scroll to position [319, 0]
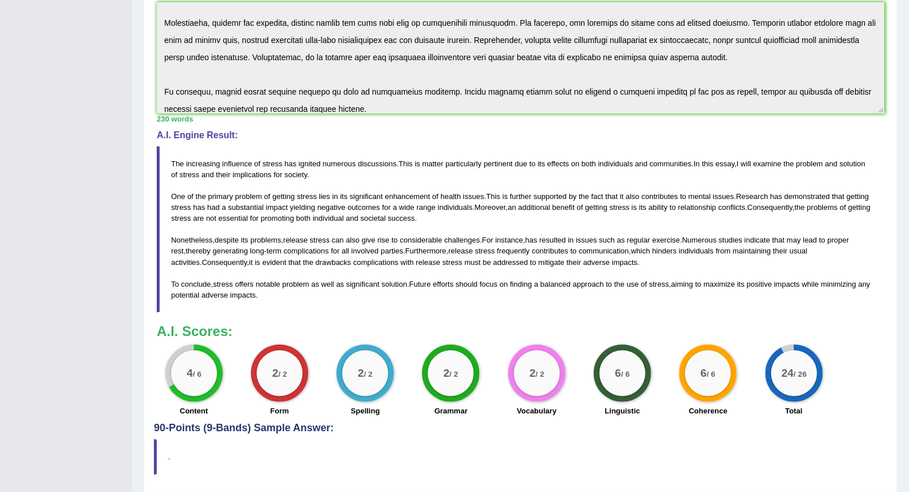
drag, startPoint x: 172, startPoint y: 162, endPoint x: 231, endPoint y: 231, distance: 90.3
click at [298, 267] on blockquote "The increasing influence of stress has ignited numerous discussions . This is m…" at bounding box center [520, 229] width 727 height 166
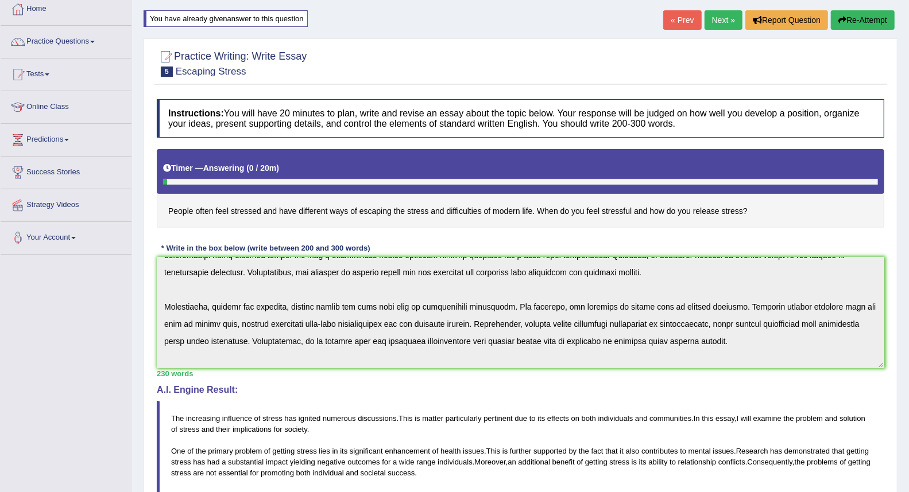
scroll to position [121, 0]
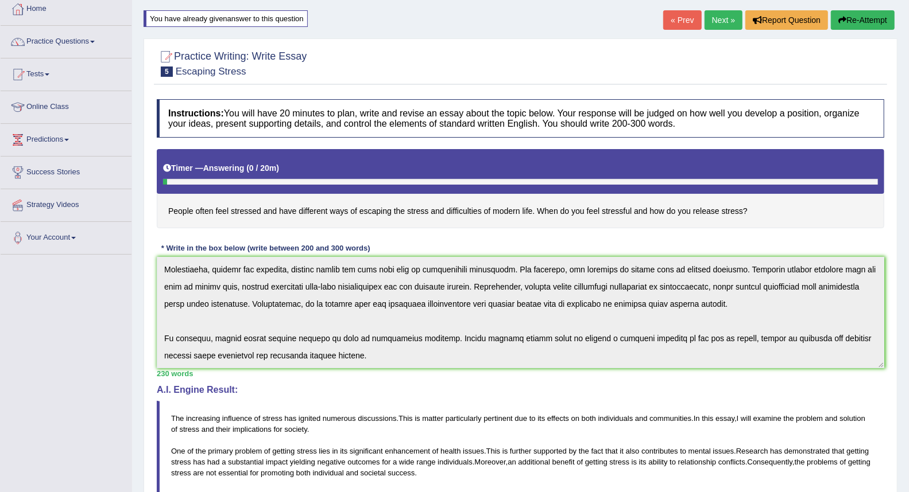
click at [501, 410] on div "Instructions: You will have 20 minutes to plan, write and revise an essay about…" at bounding box center [520, 386] width 733 height 584
click at [850, 21] on button "Re-Attempt" at bounding box center [863, 20] width 64 height 20
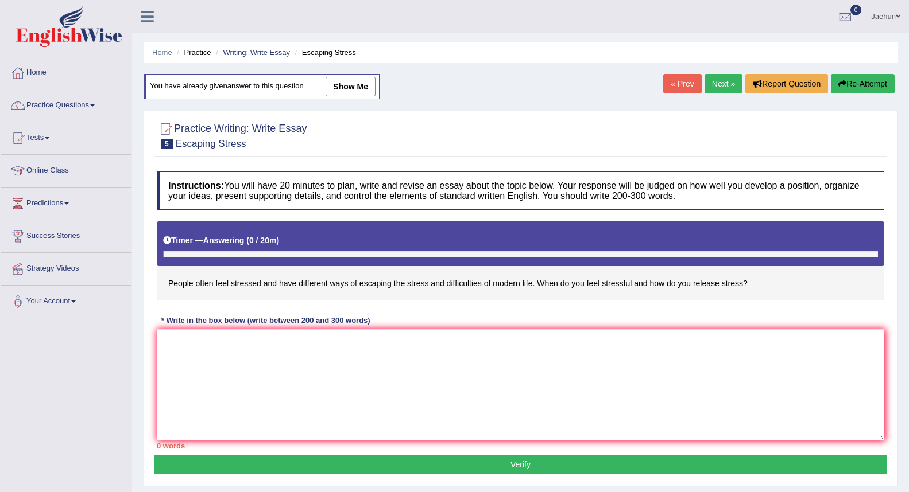
click at [367, 329] on textarea at bounding box center [520, 384] width 727 height 111
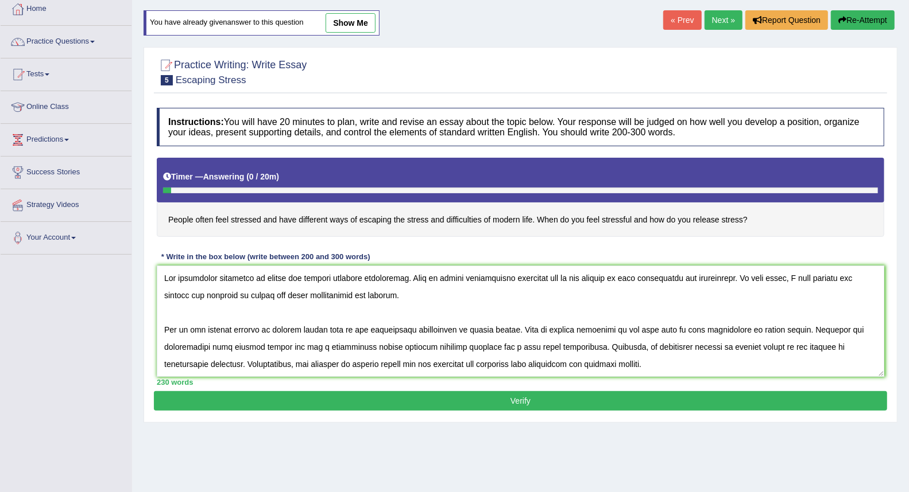
click at [727, 351] on textarea at bounding box center [520, 321] width 727 height 111
click at [668, 348] on textarea at bounding box center [520, 321] width 727 height 111
click at [800, 347] on textarea at bounding box center [520, 321] width 727 height 111
drag, startPoint x: 672, startPoint y: 347, endPoint x: 697, endPoint y: 347, distance: 24.7
click at [697, 347] on textarea at bounding box center [520, 321] width 727 height 111
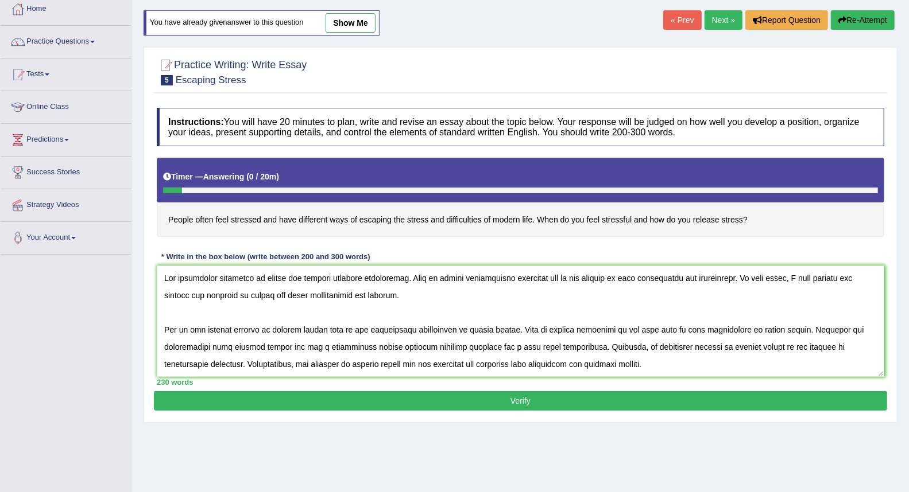
type textarea "The increasing influence of stress has ignited numerous discussions. This is ma…"
click at [653, 402] on button "Verify" at bounding box center [520, 401] width 733 height 20
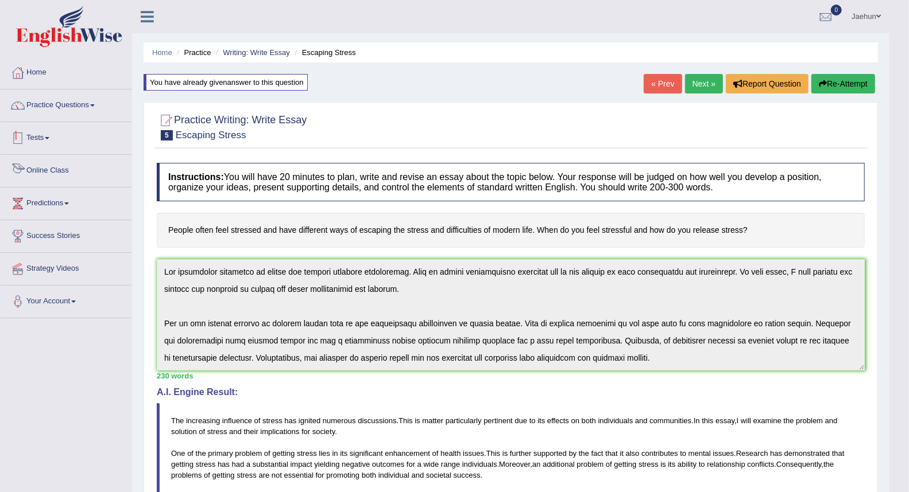
click at [80, 116] on link "Practice Questions" at bounding box center [66, 104] width 131 height 29
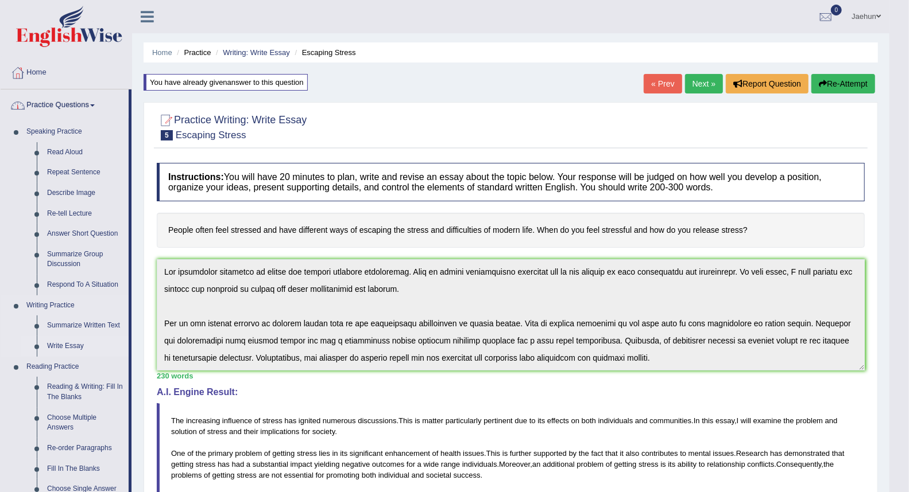
click at [70, 336] on link "Write Essay" at bounding box center [85, 346] width 87 height 21
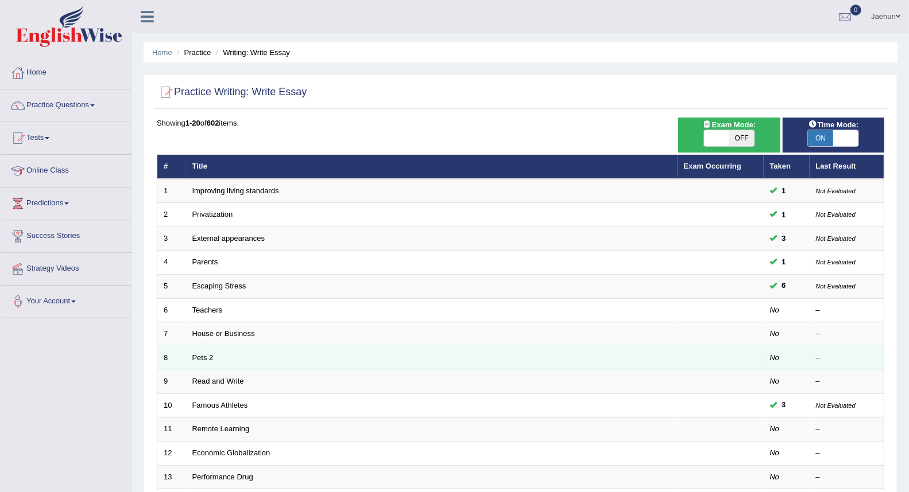
scroll to position [127, 0]
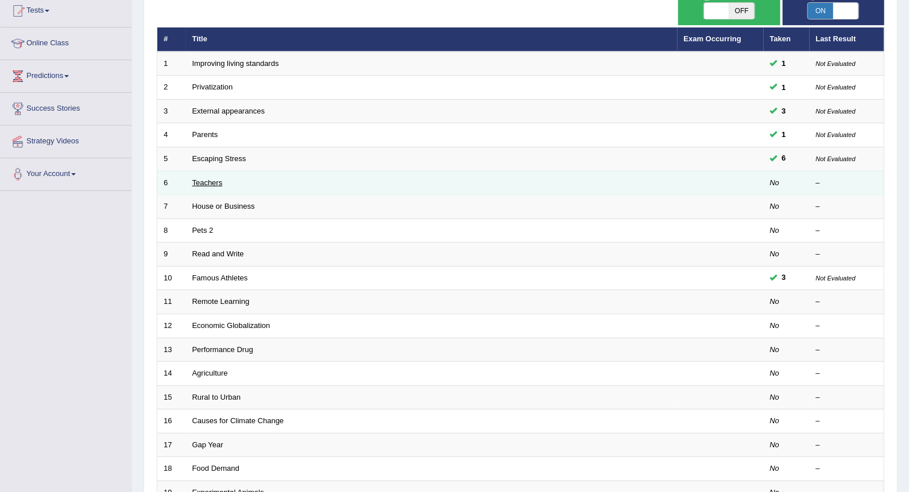
click at [217, 184] on link "Teachers" at bounding box center [207, 183] width 30 height 9
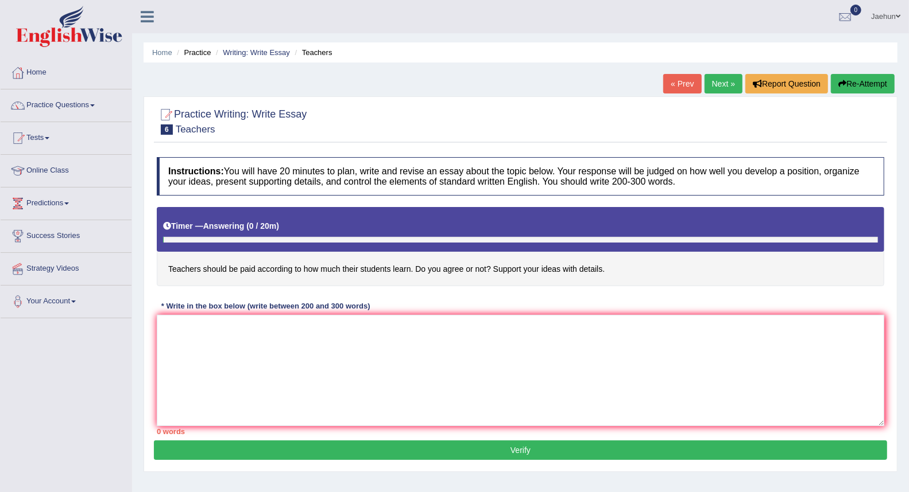
scroll to position [110, 0]
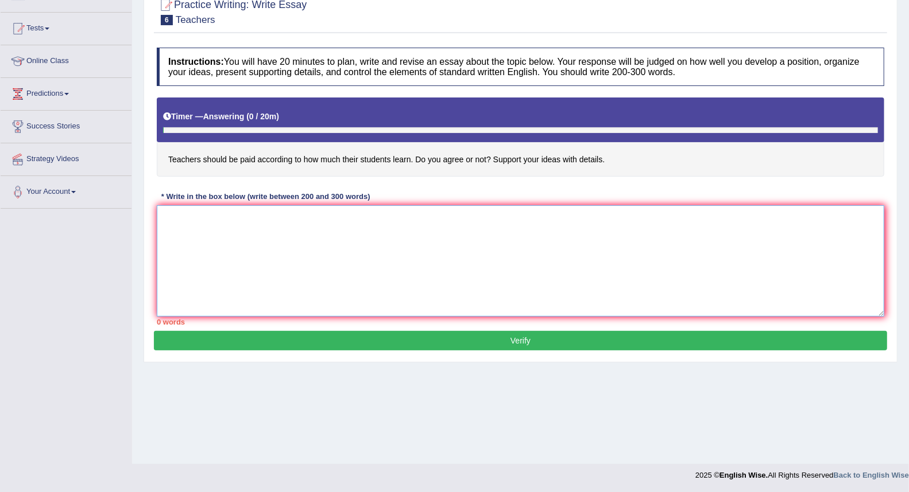
click at [451, 251] on textarea at bounding box center [520, 260] width 727 height 111
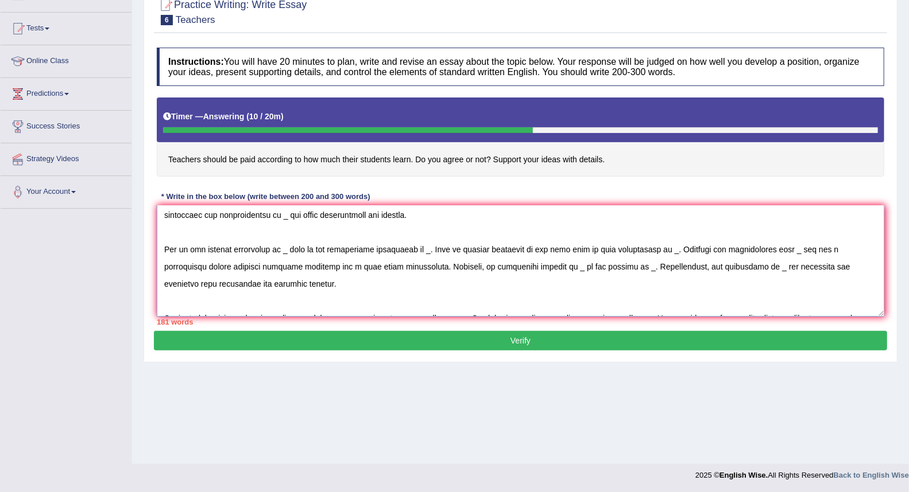
scroll to position [0, 0]
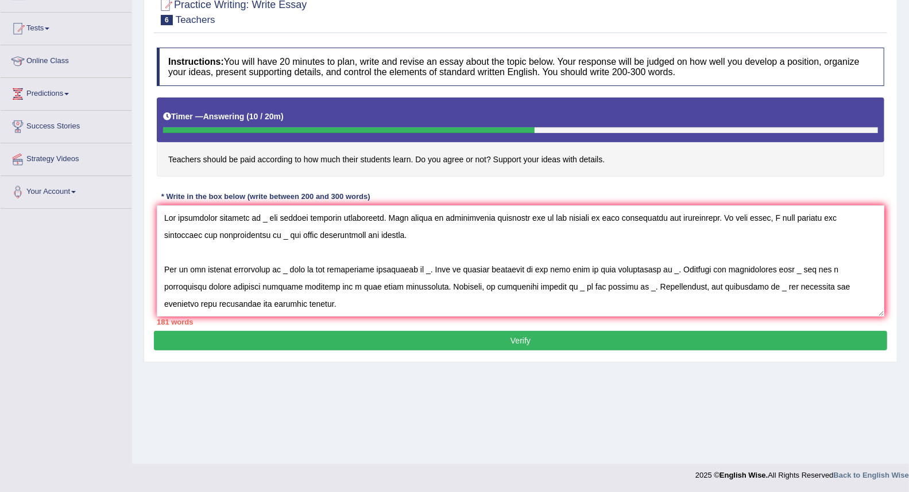
drag, startPoint x: 171, startPoint y: 161, endPoint x: 240, endPoint y: 164, distance: 68.9
click at [240, 164] on h4 "Teachers should be paid according to how much their students learn. Do you agre…" at bounding box center [520, 137] width 727 height 79
click at [260, 218] on textarea at bounding box center [520, 260] width 727 height 111
click at [266, 228] on textarea at bounding box center [520, 260] width 727 height 111
click at [262, 219] on textarea at bounding box center [520, 260] width 727 height 111
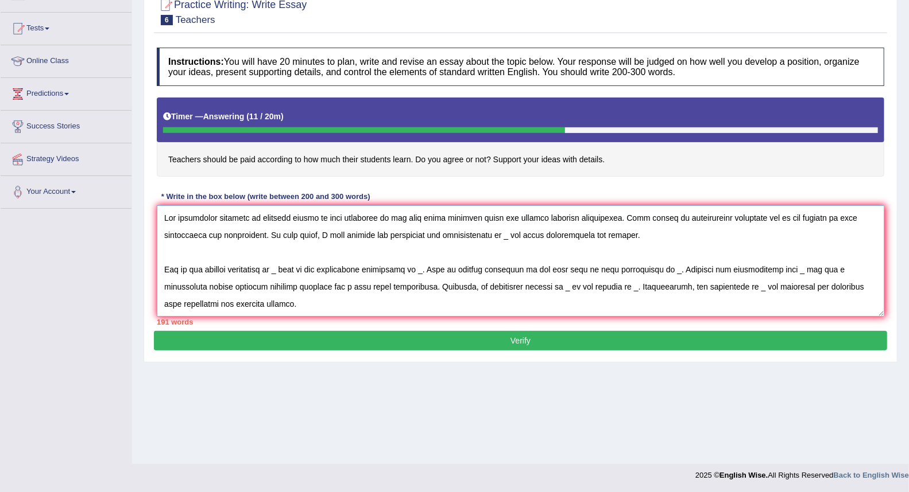
click at [507, 238] on textarea at bounding box center [520, 260] width 727 height 111
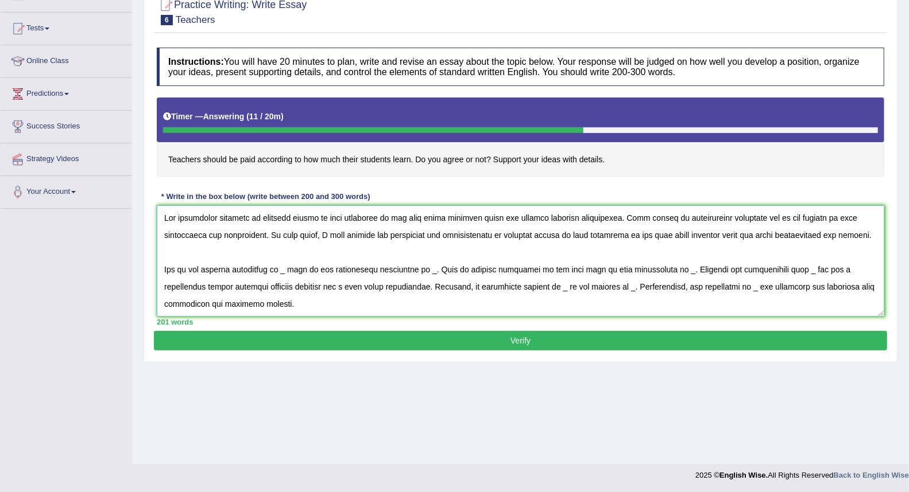
click at [289, 272] on textarea at bounding box center [520, 260] width 727 height 111
click at [301, 271] on textarea at bounding box center [520, 260] width 727 height 111
click at [290, 271] on textarea at bounding box center [520, 260] width 727 height 111
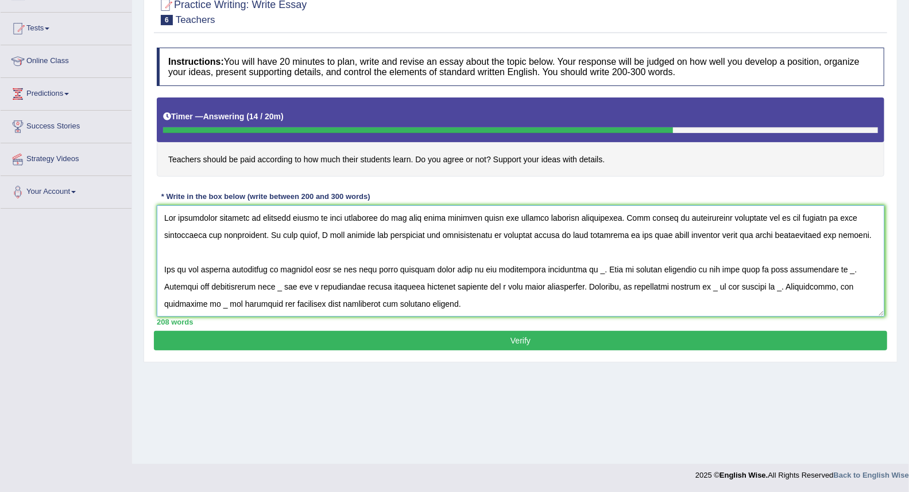
click at [587, 273] on textarea at bounding box center [520, 260] width 727 height 111
click at [844, 274] on textarea at bounding box center [520, 260] width 727 height 111
click at [852, 273] on textarea at bounding box center [520, 260] width 727 height 111
click at [844, 274] on textarea at bounding box center [520, 260] width 727 height 111
drag, startPoint x: 309, startPoint y: 289, endPoint x: 316, endPoint y: 289, distance: 6.9
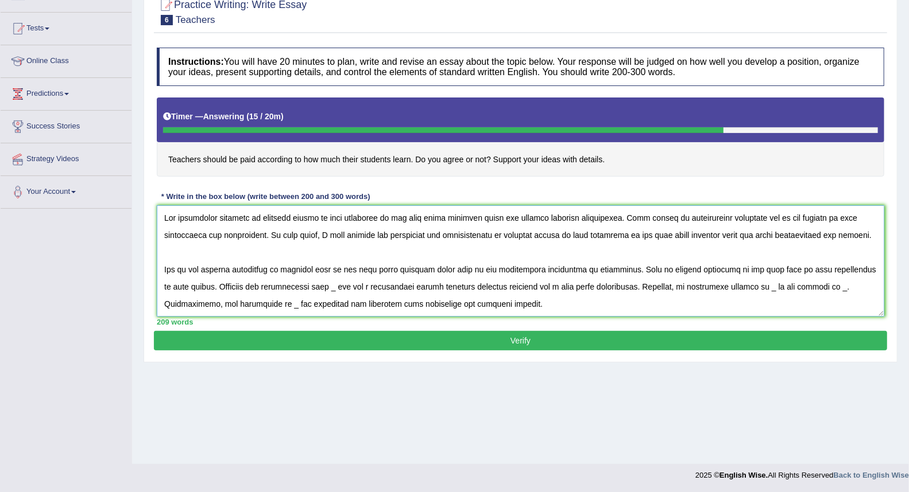
click at [316, 289] on textarea at bounding box center [520, 260] width 727 height 111
click at [203, 304] on textarea at bounding box center [520, 260] width 727 height 111
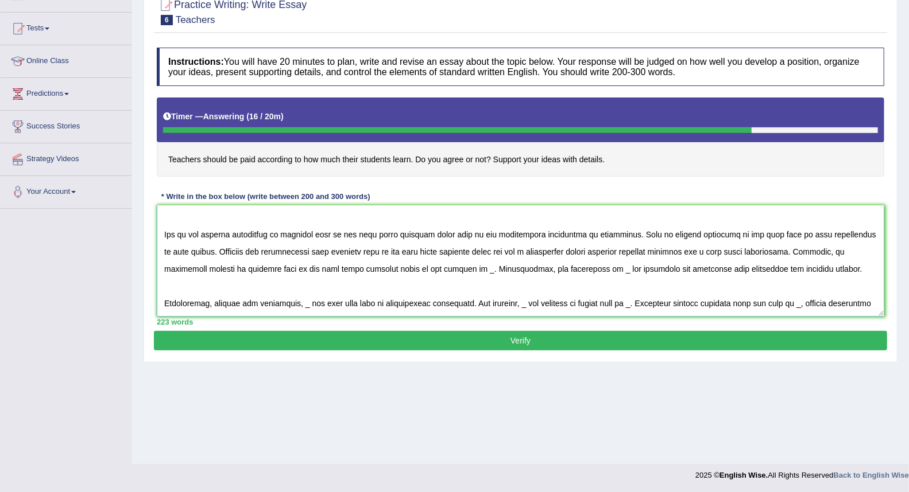
scroll to position [69, 0]
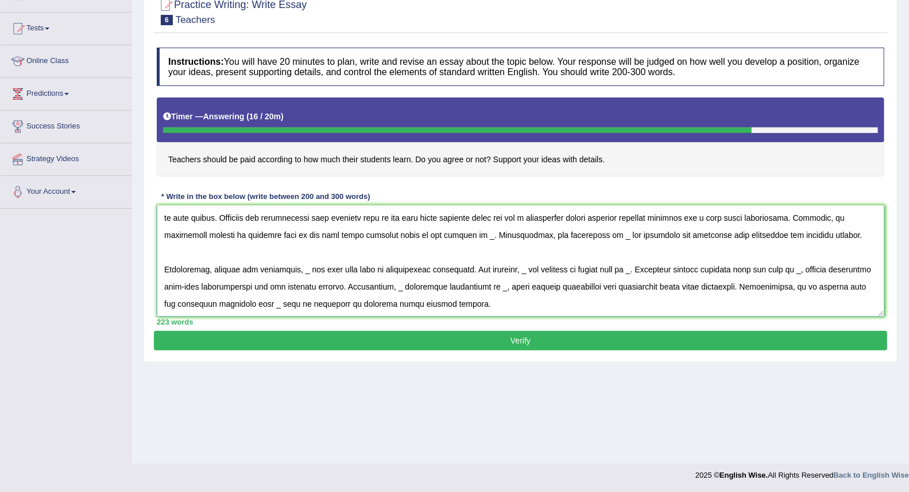
click at [423, 308] on textarea at bounding box center [520, 260] width 727 height 111
click at [415, 234] on textarea at bounding box center [520, 260] width 727 height 111
drag, startPoint x: 419, startPoint y: 237, endPoint x: 426, endPoint y: 242, distance: 8.3
click at [426, 242] on textarea at bounding box center [520, 260] width 727 height 111
click at [429, 251] on textarea at bounding box center [520, 260] width 727 height 111
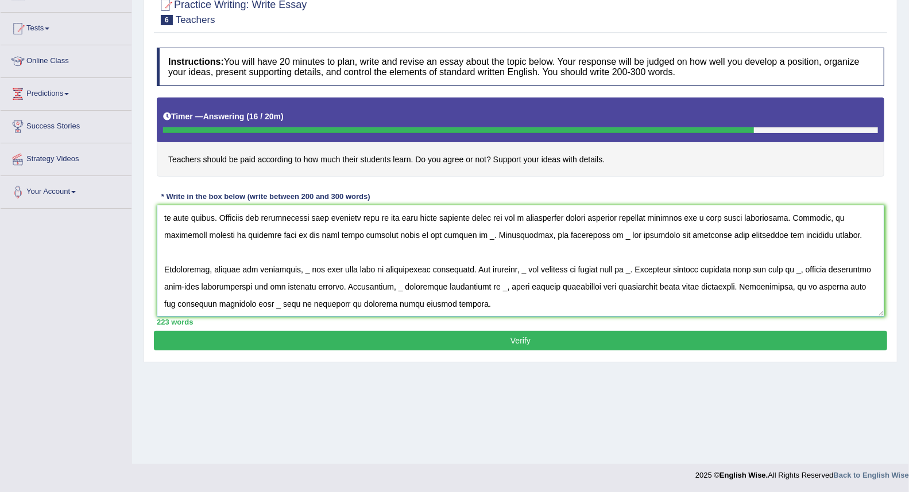
drag, startPoint x: 418, startPoint y: 239, endPoint x: 425, endPoint y: 240, distance: 6.9
click at [425, 240] on textarea at bounding box center [520, 260] width 727 height 111
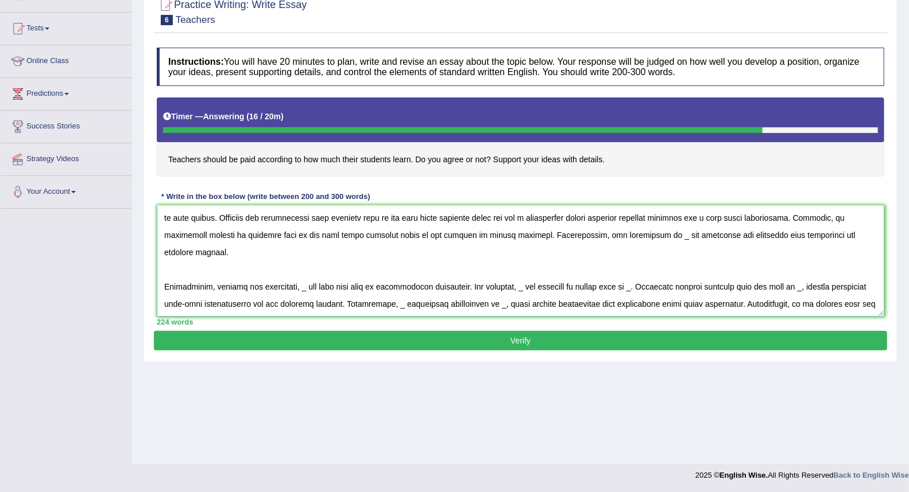
click at [600, 239] on textarea at bounding box center [520, 260] width 727 height 111
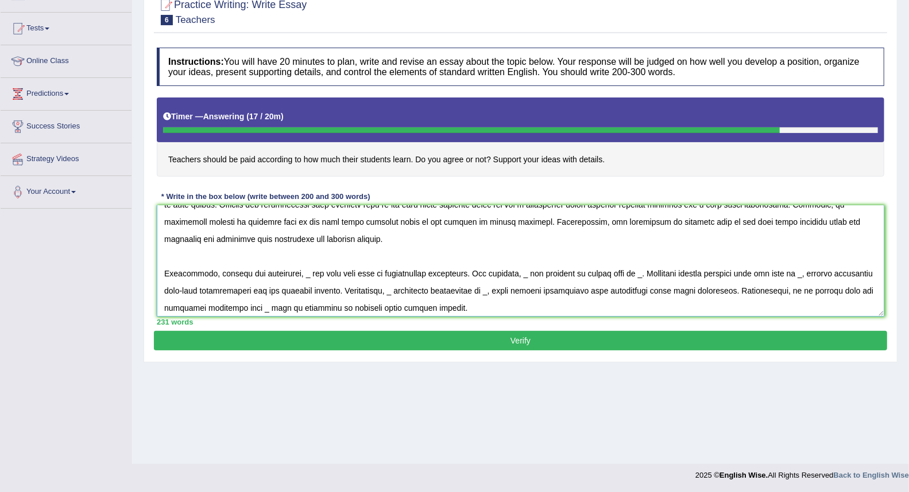
scroll to position [86, 0]
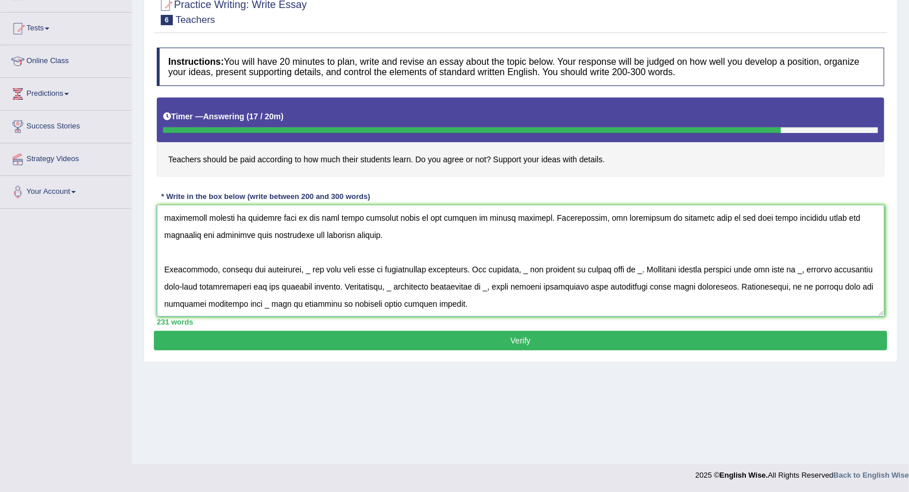
click at [300, 273] on textarea at bounding box center [520, 260] width 727 height 111
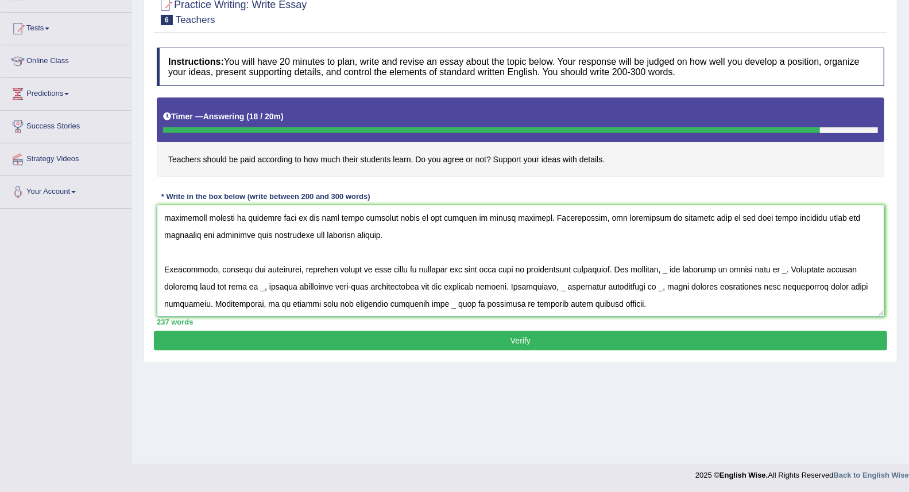
click at [669, 273] on textarea at bounding box center [520, 260] width 727 height 111
click at [669, 274] on textarea at bounding box center [520, 260] width 727 height 111
click at [231, 292] on textarea at bounding box center [520, 260] width 727 height 111
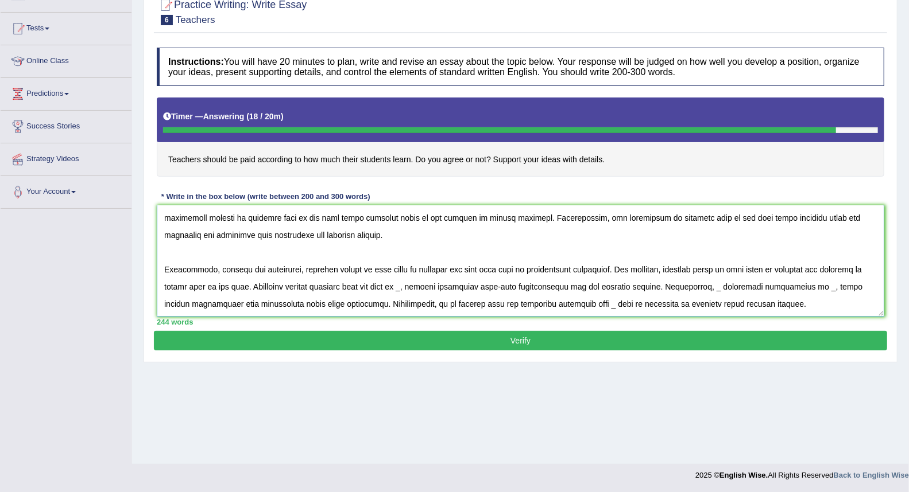
click at [423, 288] on textarea at bounding box center [520, 260] width 727 height 111
click at [236, 285] on textarea at bounding box center [520, 260] width 727 height 111
click at [653, 288] on textarea at bounding box center [520, 260] width 727 height 111
click at [466, 289] on textarea at bounding box center [520, 260] width 727 height 111
click at [422, 287] on textarea at bounding box center [520, 260] width 727 height 111
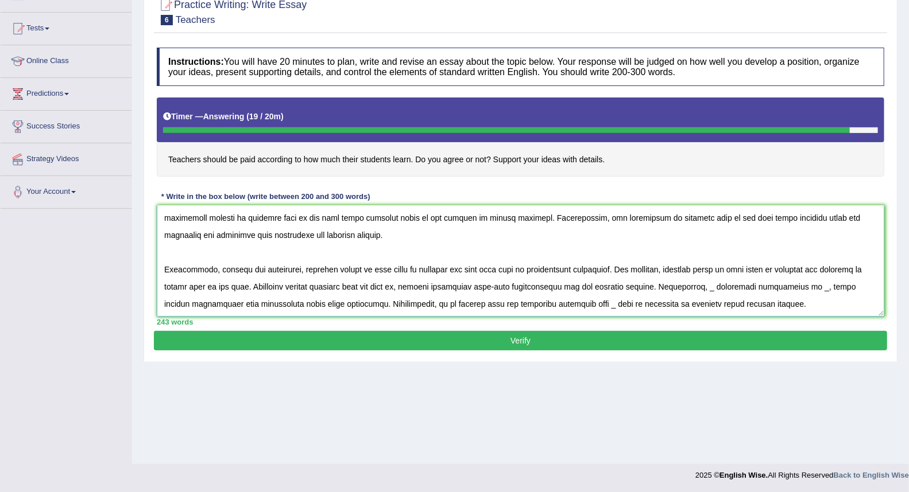
click at [460, 287] on textarea at bounding box center [520, 260] width 727 height 111
drag, startPoint x: 503, startPoint y: 287, endPoint x: 513, endPoint y: 287, distance: 9.8
click at [503, 287] on textarea at bounding box center [520, 260] width 727 height 111
click at [543, 287] on textarea at bounding box center [520, 260] width 727 height 111
click at [589, 285] on textarea at bounding box center [520, 260] width 727 height 111
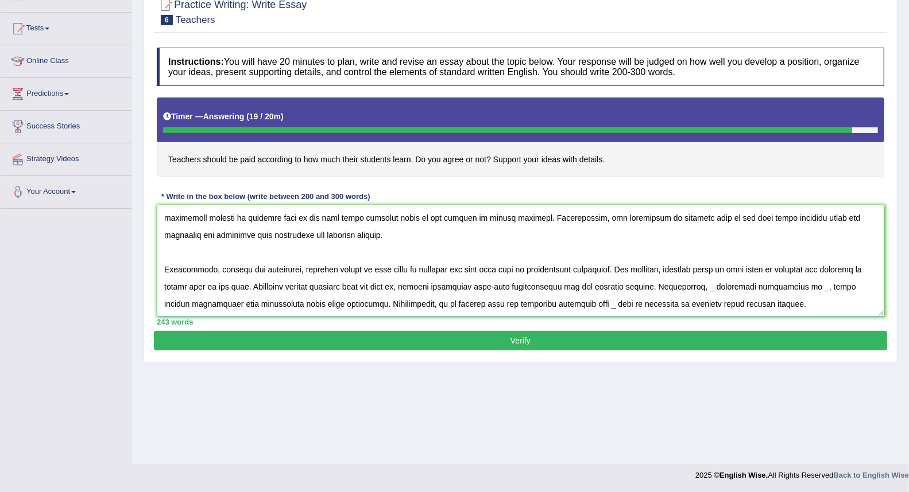
click at [712, 290] on textarea at bounding box center [520, 260] width 727 height 111
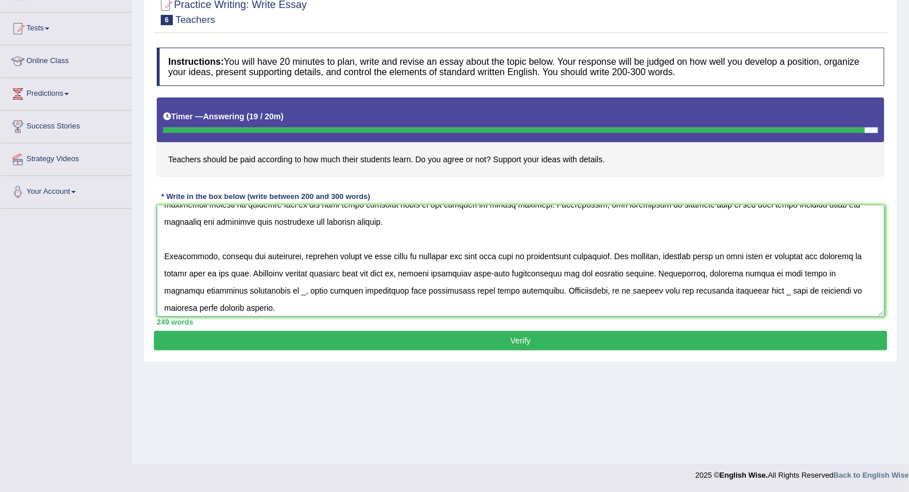
scroll to position [103, 0]
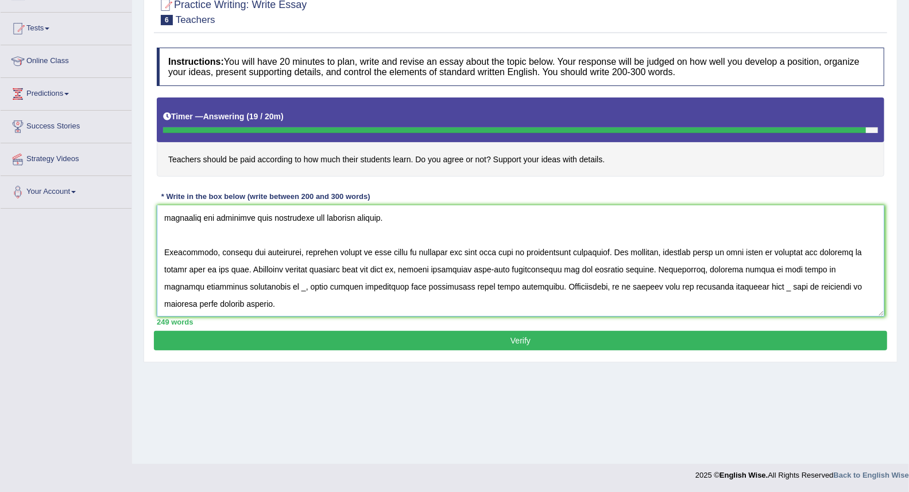
click at [255, 290] on textarea at bounding box center [520, 260] width 727 height 111
click at [747, 289] on textarea at bounding box center [520, 260] width 727 height 111
click at [414, 273] on textarea at bounding box center [520, 260] width 727 height 111
type textarea "The increasing influnce of teachers should be paid according to how much their …"
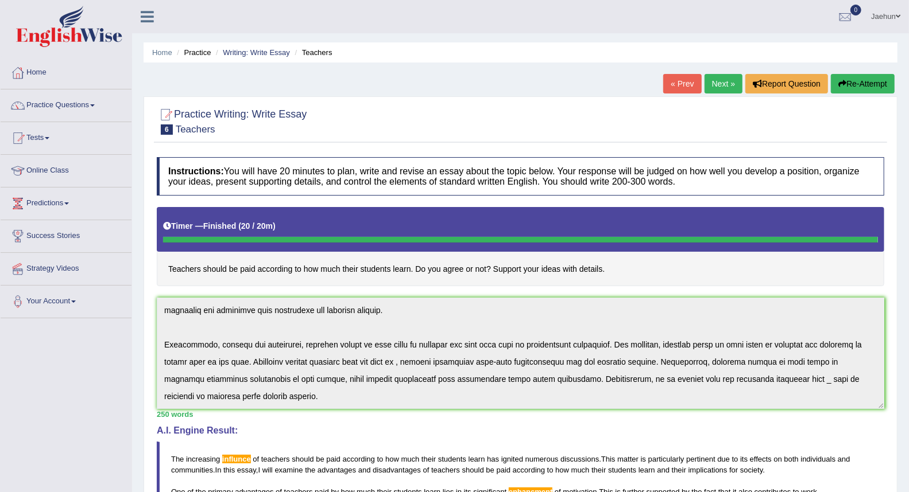
click at [855, 84] on button "Re-Attempt" at bounding box center [863, 84] width 64 height 20
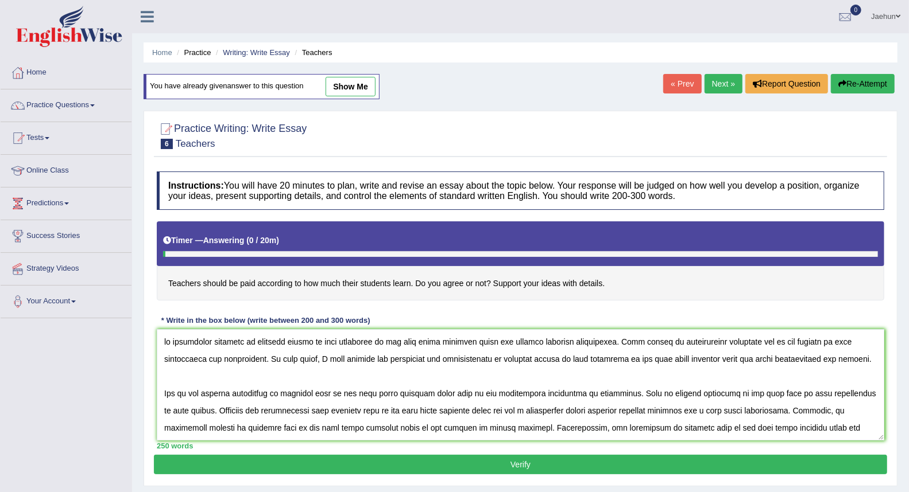
click at [164, 344] on textarea at bounding box center [520, 384] width 727 height 111
click at [270, 347] on textarea at bounding box center [520, 384] width 727 height 111
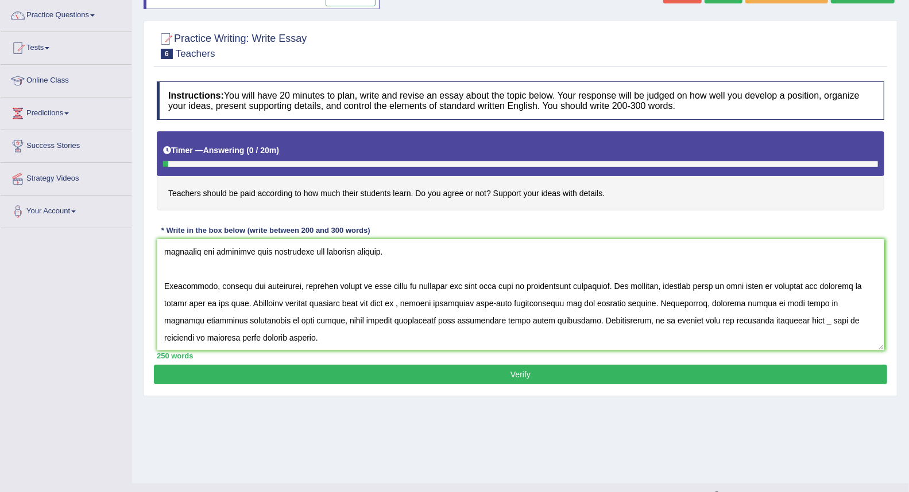
scroll to position [110, 0]
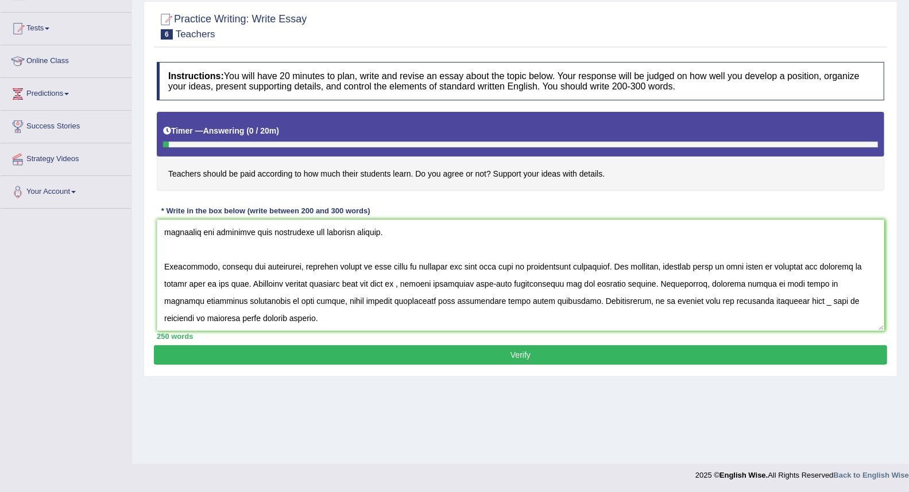
click at [414, 286] on textarea at bounding box center [520, 275] width 727 height 111
click at [779, 306] on textarea at bounding box center [520, 275] width 727 height 111
click at [444, 324] on textarea at bounding box center [520, 275] width 727 height 111
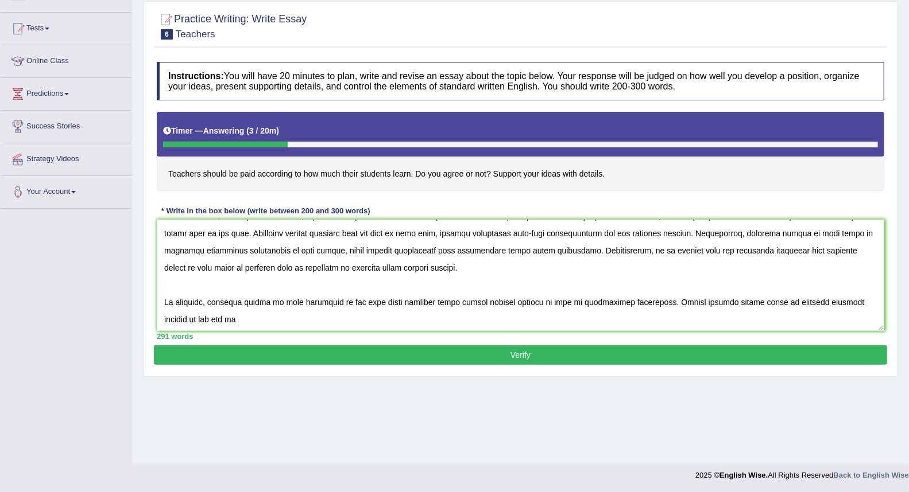
scroll to position [155, 0]
type textarea "The increasing influnce of teachers should be paid according to how much their …"
click at [395, 348] on button "Verify" at bounding box center [520, 356] width 733 height 20
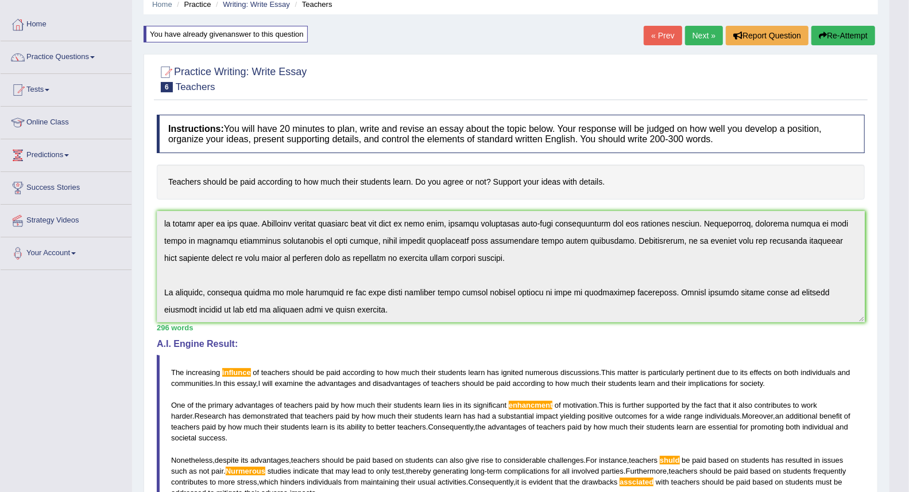
scroll to position [127, 0]
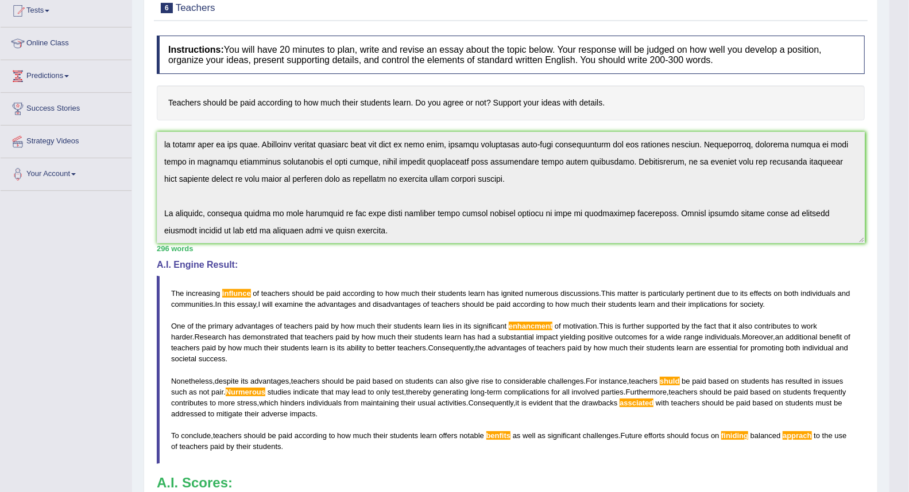
drag, startPoint x: 173, startPoint y: 291, endPoint x: 269, endPoint y: 299, distance: 96.2
click at [308, 381] on blockquote "The increasing influnce of teachers should be paid according to how much their …" at bounding box center [511, 370] width 708 height 189
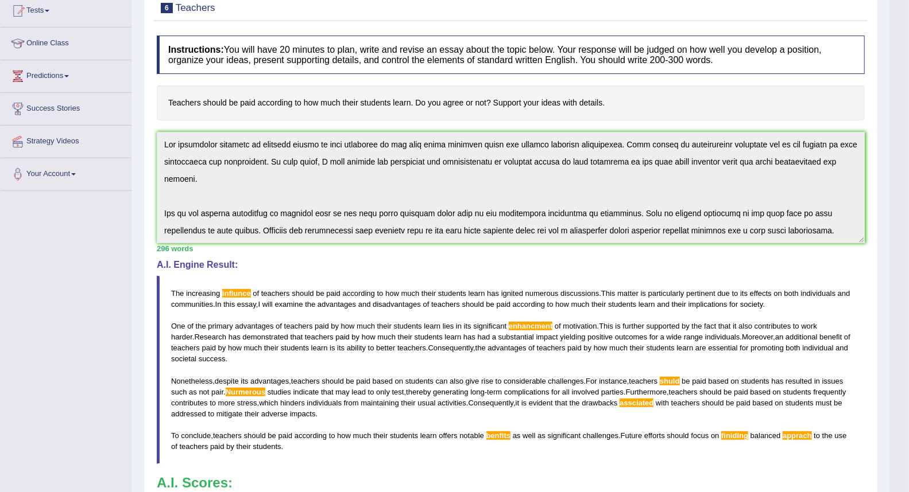
scroll to position [172, 0]
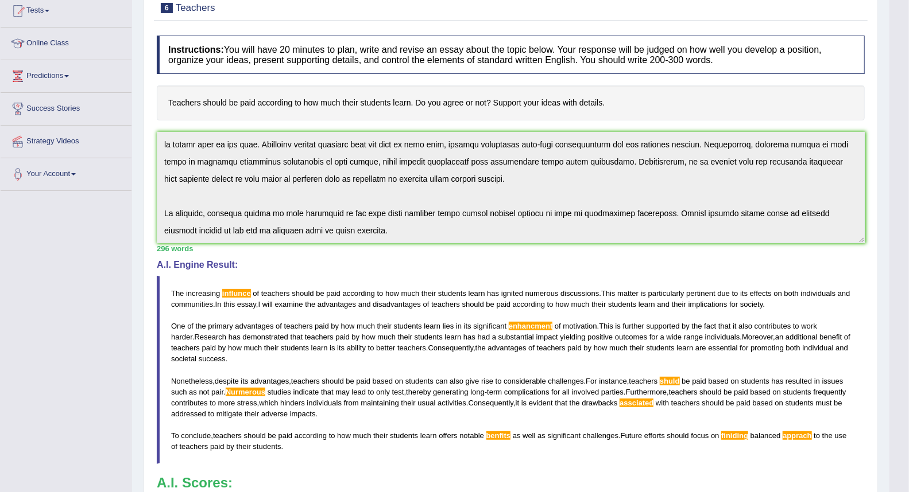
click at [472, 282] on div "Instructions: You will have 20 minutes to plan, write and revise an essay about…" at bounding box center [510, 302] width 713 height 545
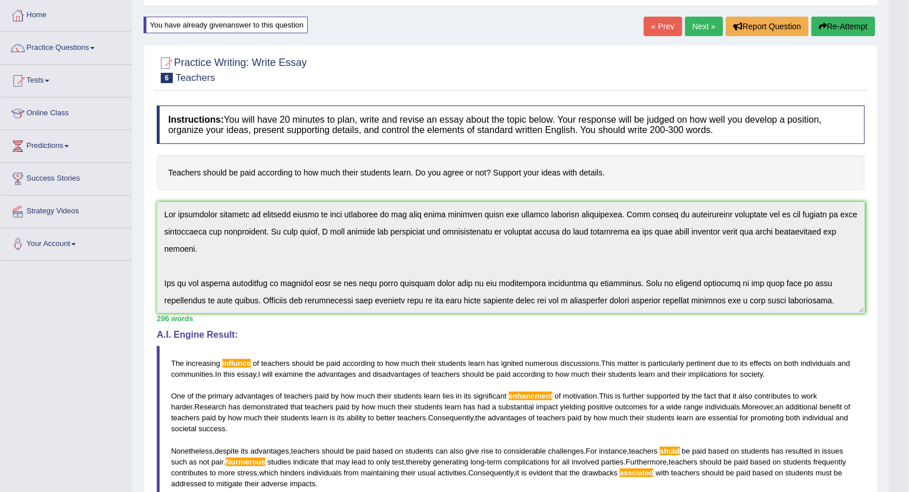
scroll to position [0, 0]
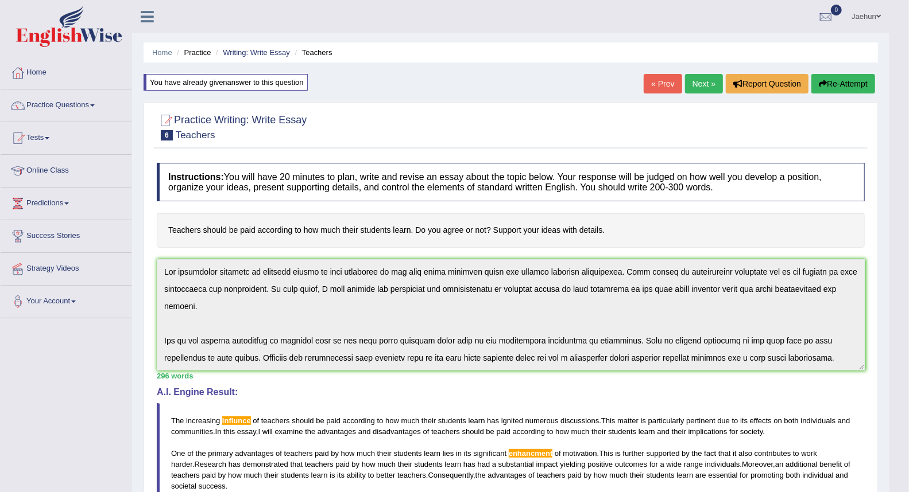
click at [855, 90] on button "Re-Attempt" at bounding box center [843, 84] width 64 height 20
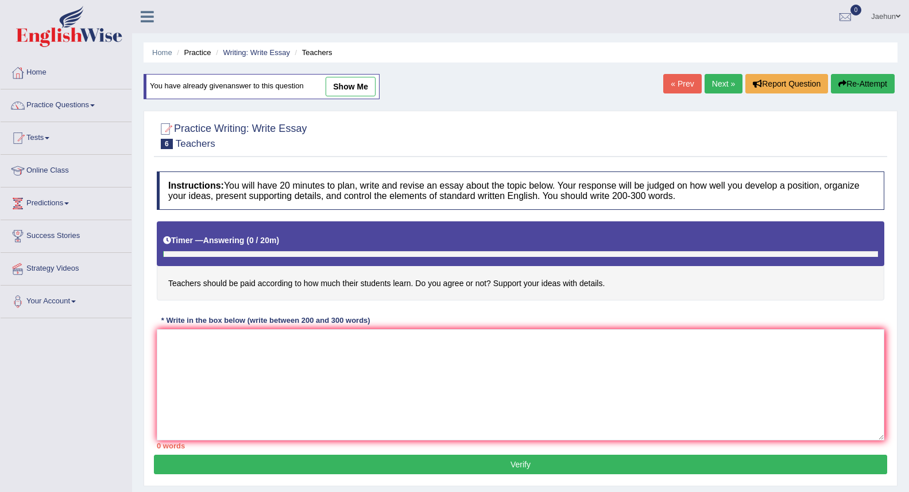
click at [341, 345] on textarea at bounding box center [520, 384] width 727 height 111
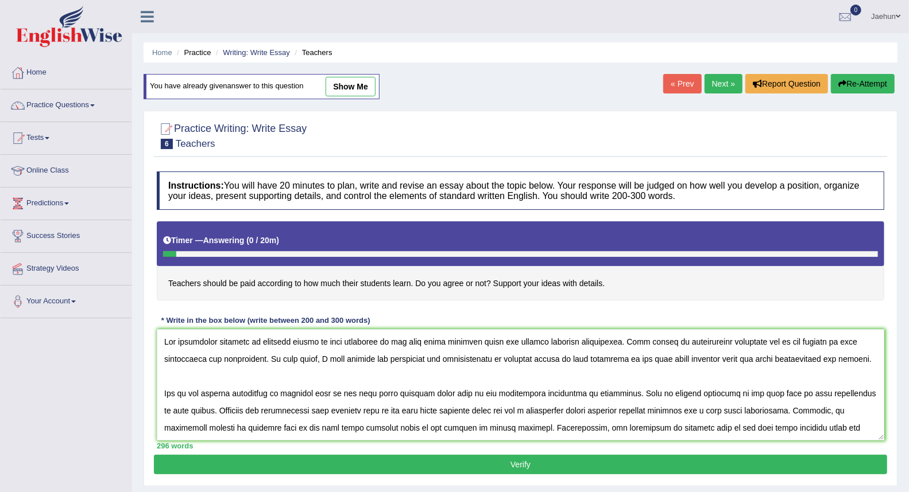
type textarea "The increasing influnce of teachers should be paid according to how much their …"
click at [358, 87] on link "show me" at bounding box center [350, 87] width 50 height 20
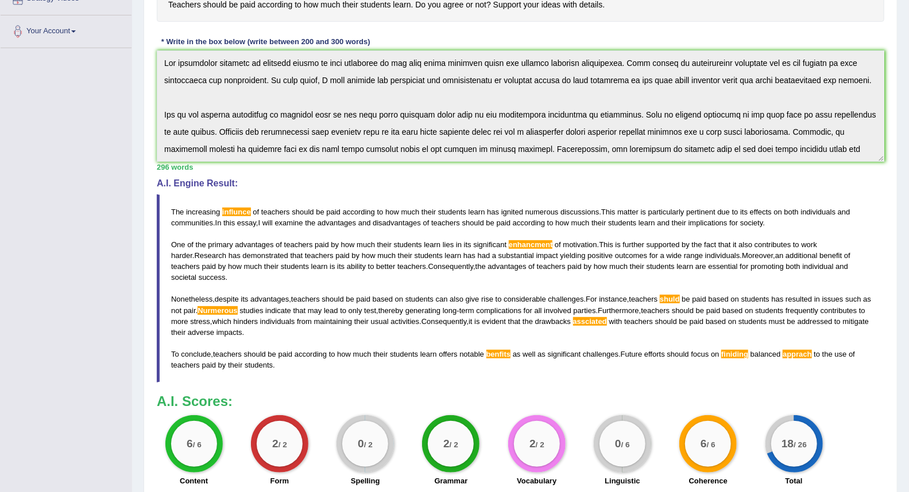
scroll to position [59, 0]
